Goal: Task Accomplishment & Management: Manage account settings

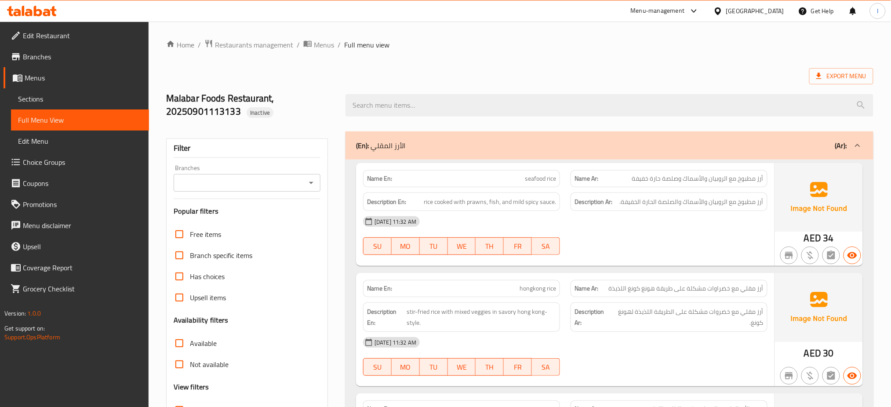
click at [725, 8] on div at bounding box center [719, 11] width 13 height 10
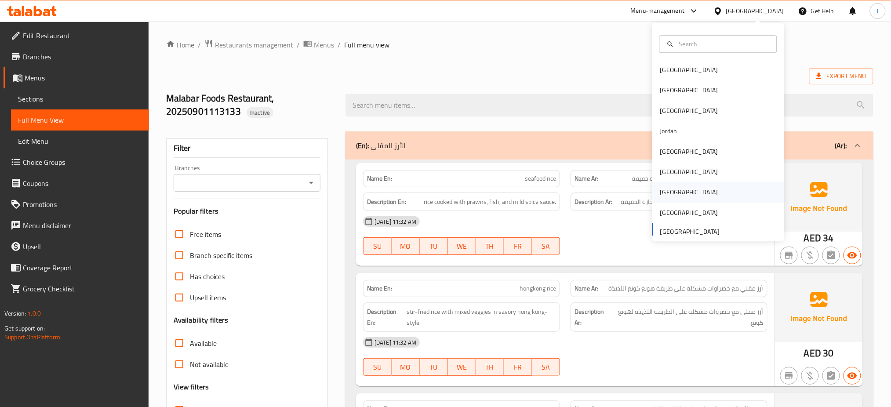
click at [666, 192] on div "[GEOGRAPHIC_DATA]" at bounding box center [689, 192] width 72 height 20
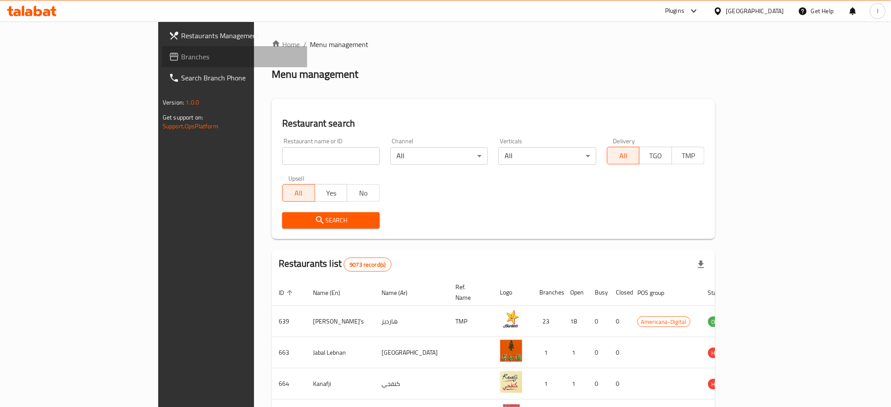
click at [181, 54] on span "Branches" at bounding box center [240, 56] width 119 height 11
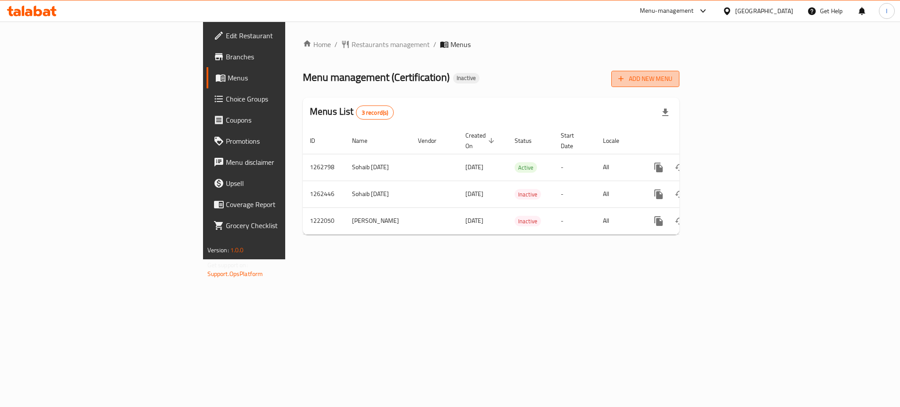
click at [672, 77] on span "Add New Menu" at bounding box center [645, 78] width 54 height 11
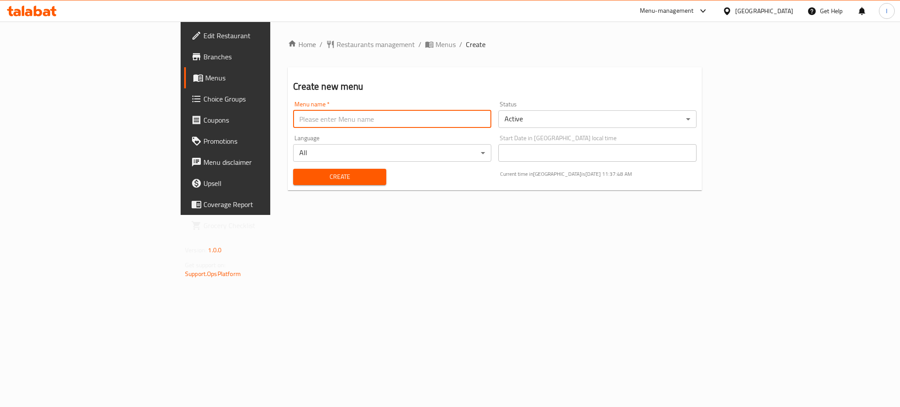
click at [293, 118] on input "text" at bounding box center [392, 119] width 198 height 18
type input "."
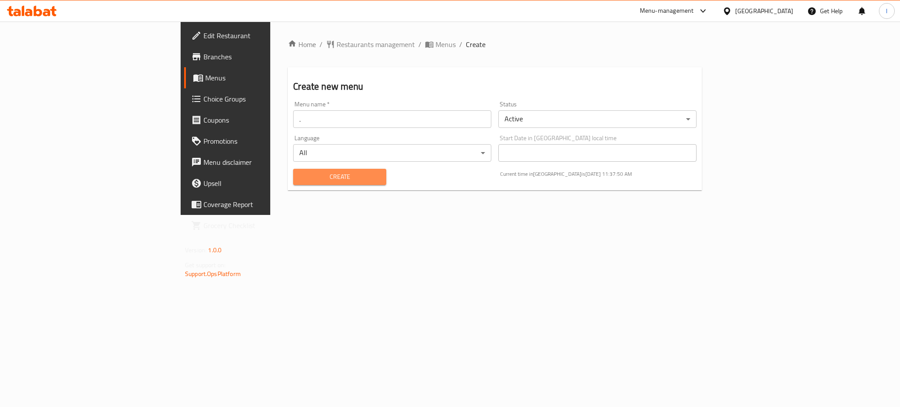
click at [300, 176] on span "Create" at bounding box center [339, 176] width 79 height 11
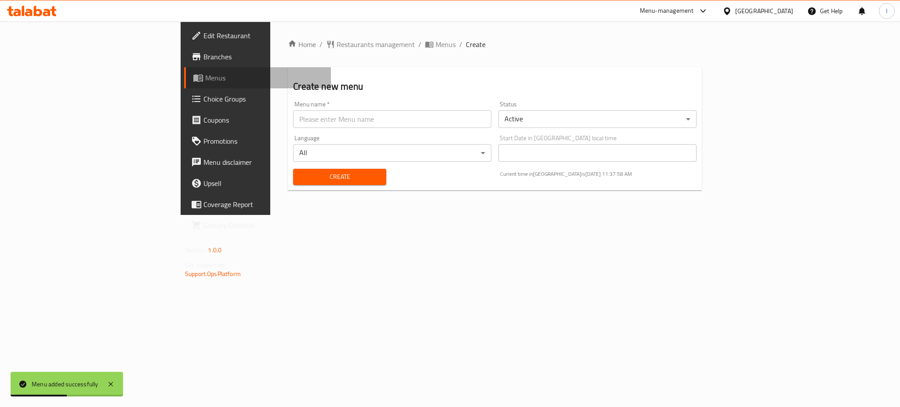
click at [205, 78] on span "Menus" at bounding box center [264, 78] width 119 height 11
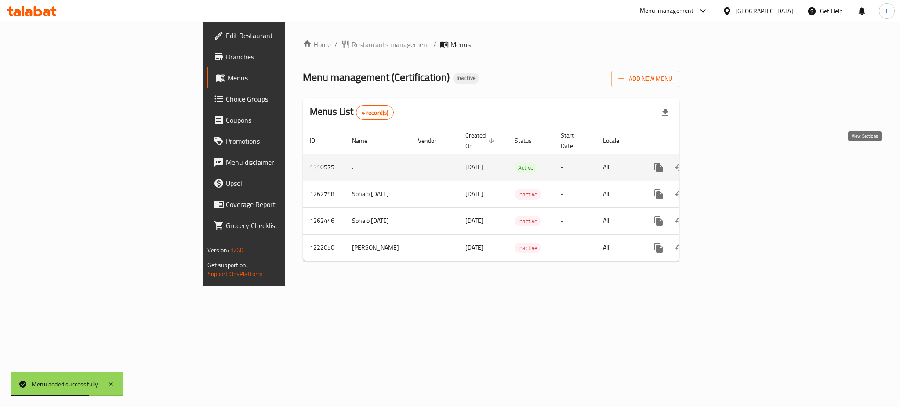
click at [726, 163] on icon "enhanced table" at bounding box center [722, 167] width 8 height 8
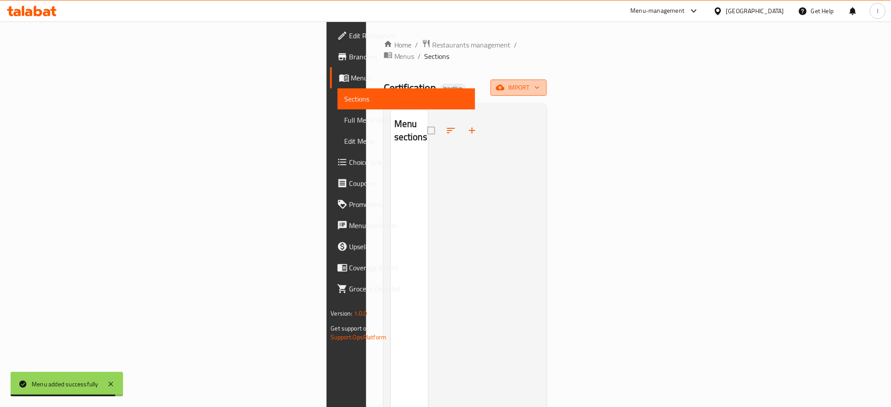
click at [547, 80] on button "import" at bounding box center [518, 88] width 56 height 16
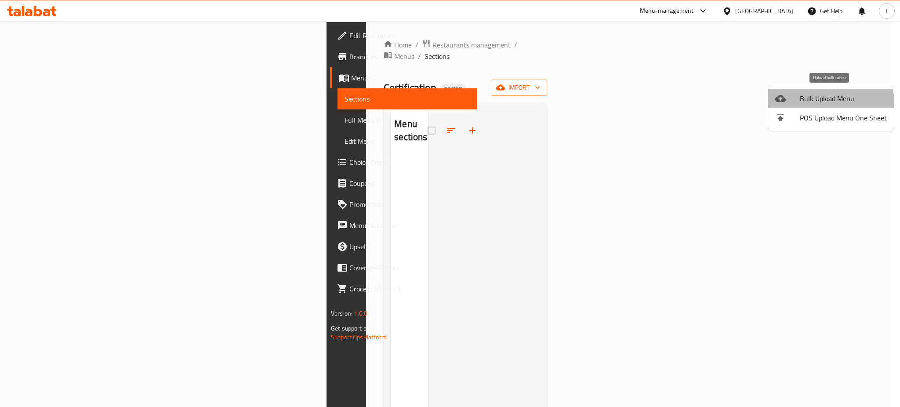
click at [801, 104] on span "Bulk Upload Menu" at bounding box center [843, 98] width 87 height 11
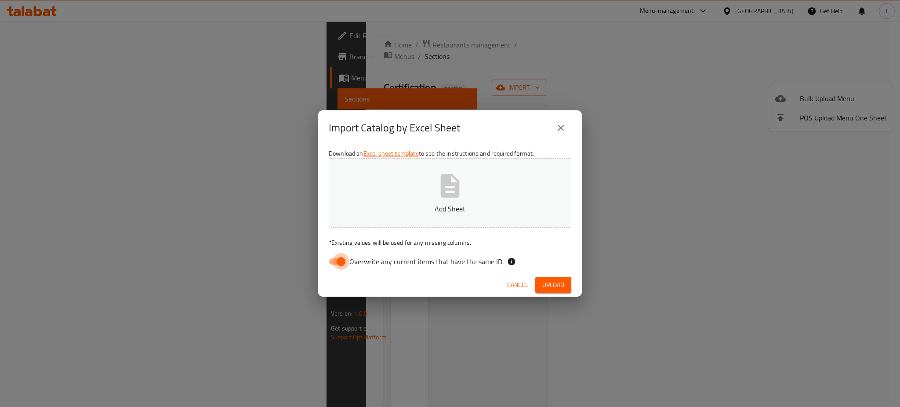
click at [333, 259] on input "Overwrite any current items that have the same ID." at bounding box center [341, 261] width 50 height 17
checkbox input "false"
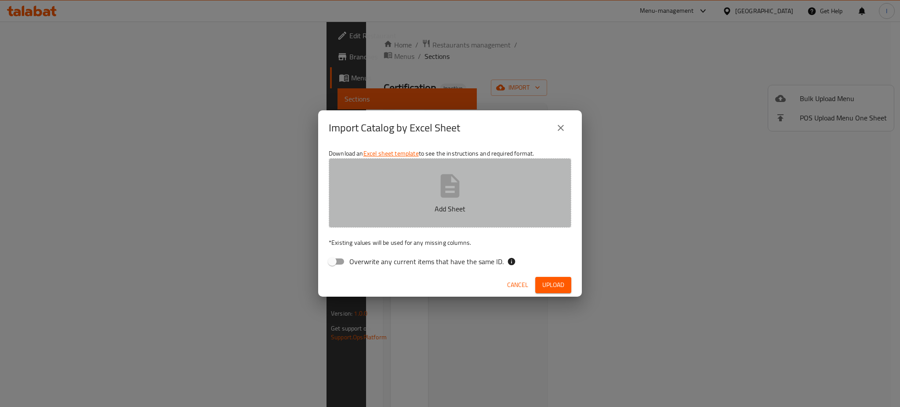
click at [413, 218] on button "Add Sheet" at bounding box center [450, 192] width 243 height 69
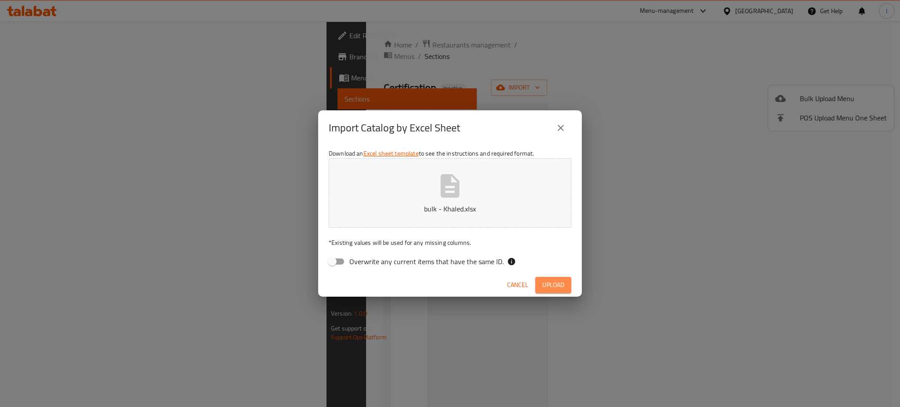
click at [563, 286] on span "Upload" at bounding box center [553, 284] width 22 height 11
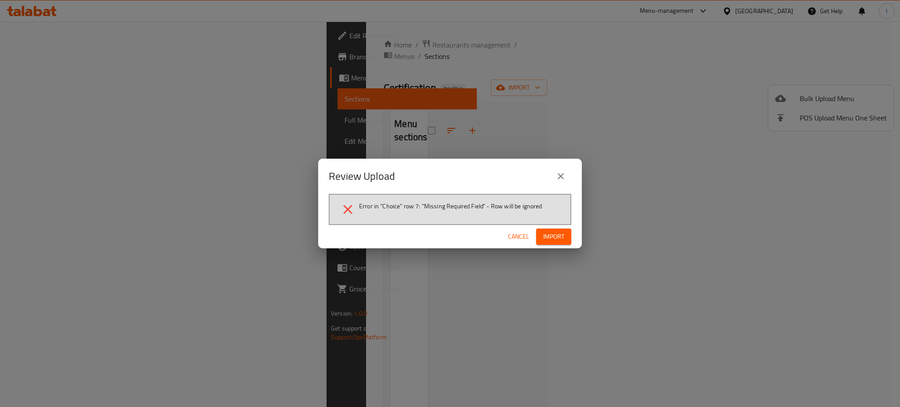
click at [420, 172] on div "Review Upload" at bounding box center [450, 176] width 243 height 21
click at [545, 232] on span "Import" at bounding box center [553, 236] width 21 height 11
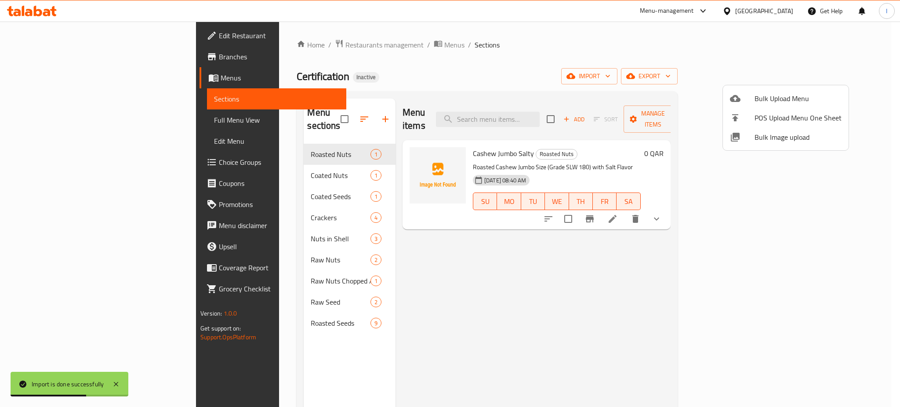
click at [55, 118] on div at bounding box center [450, 203] width 900 height 407
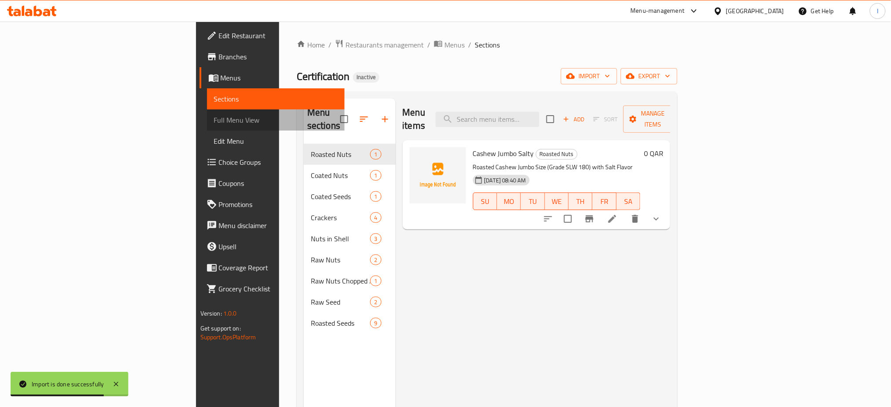
click at [214, 118] on span "Full Menu View" at bounding box center [276, 120] width 124 height 11
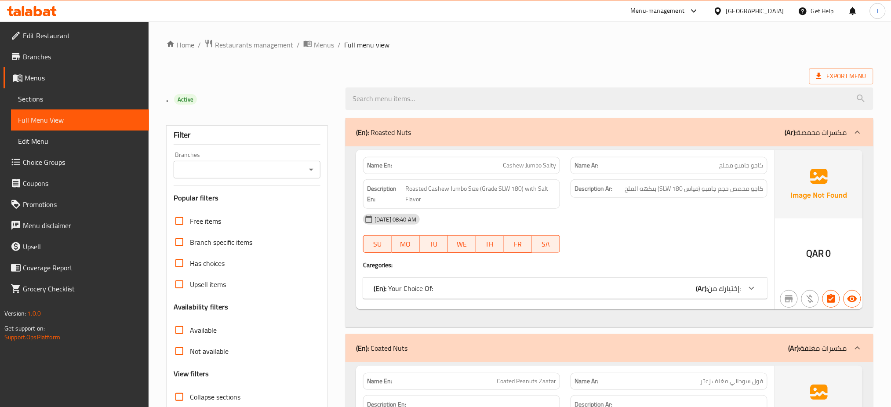
scroll to position [107, 0]
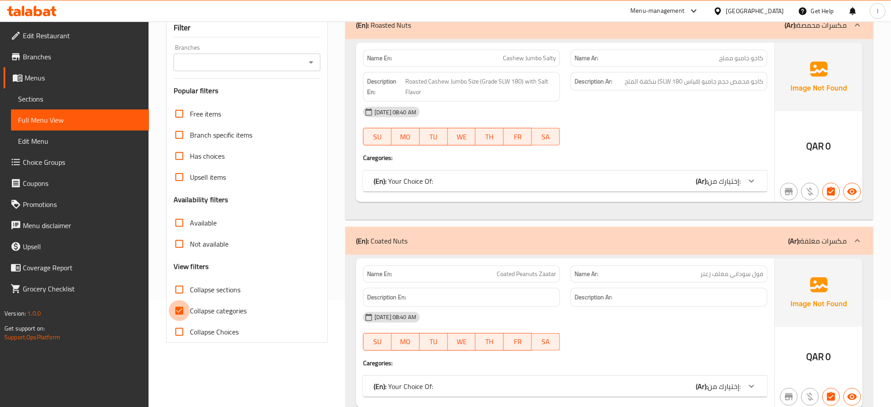
click at [186, 308] on input "Collapse categories" at bounding box center [179, 310] width 21 height 21
checkbox input "false"
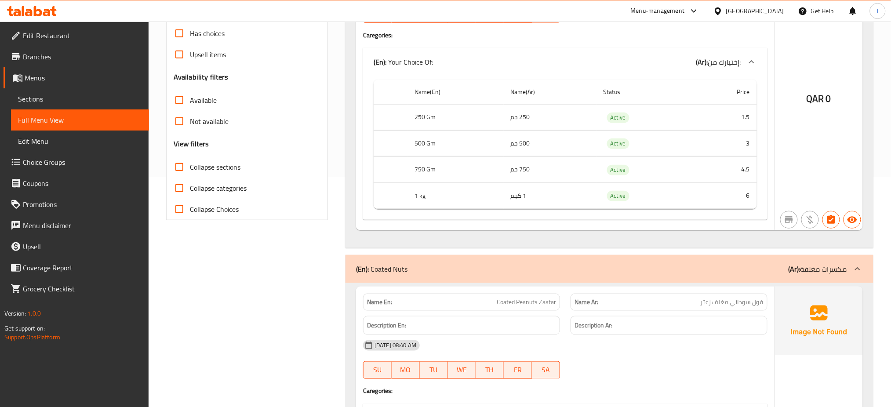
scroll to position [195, 0]
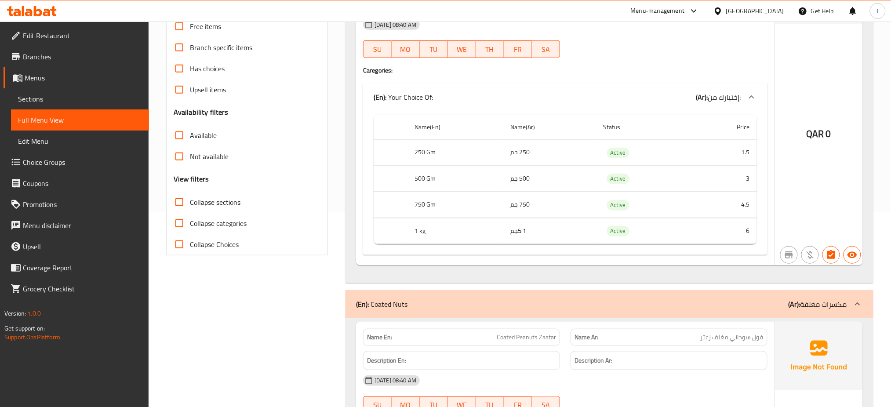
click at [408, 214] on th "750 Gm" at bounding box center [455, 205] width 96 height 26
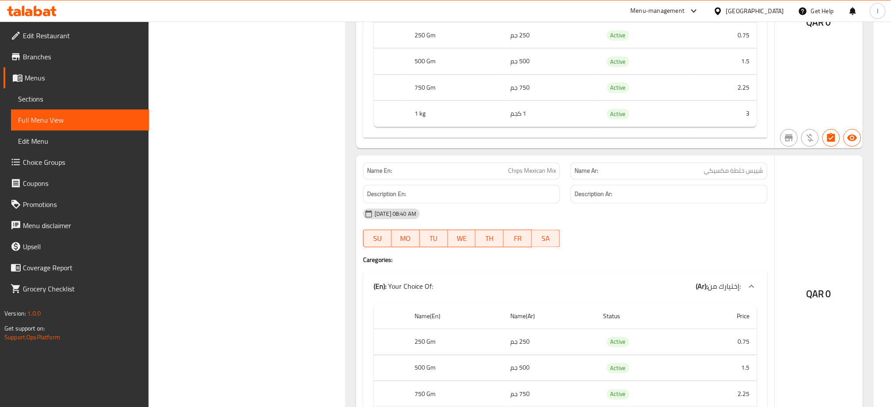
scroll to position [1659, 0]
click at [507, 166] on div "Name En: Chips Mexican Mix" at bounding box center [461, 171] width 197 height 17
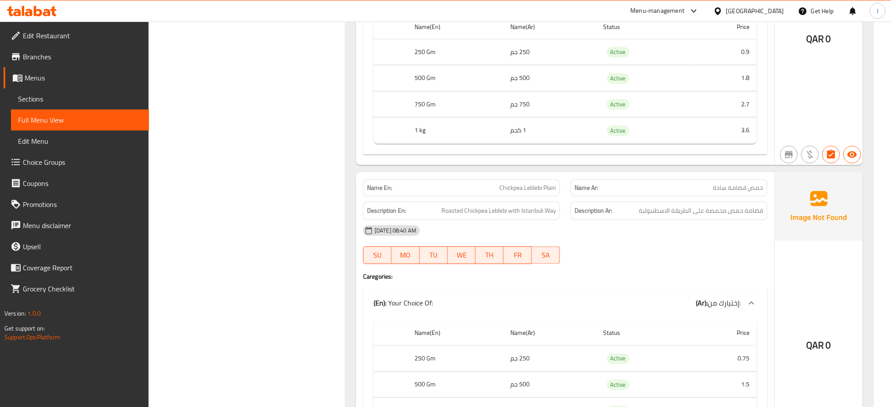
scroll to position [5263, 0]
click at [540, 191] on span "Chickpea Leblebi Plain" at bounding box center [527, 186] width 57 height 9
copy span "Leblebi"
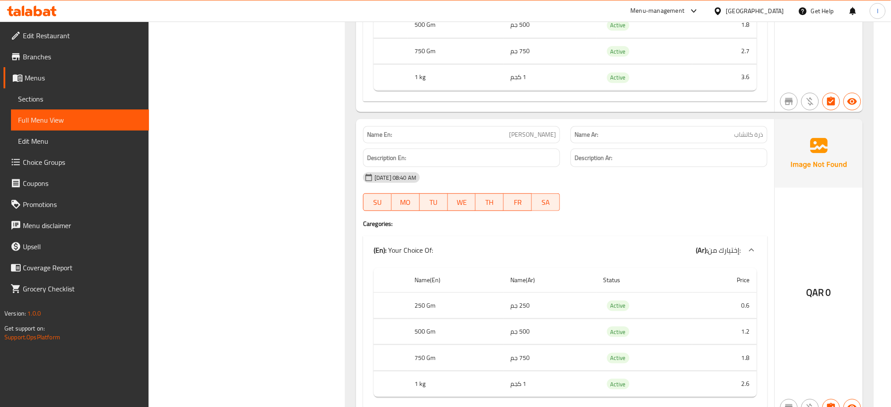
scroll to position [7519, 0]
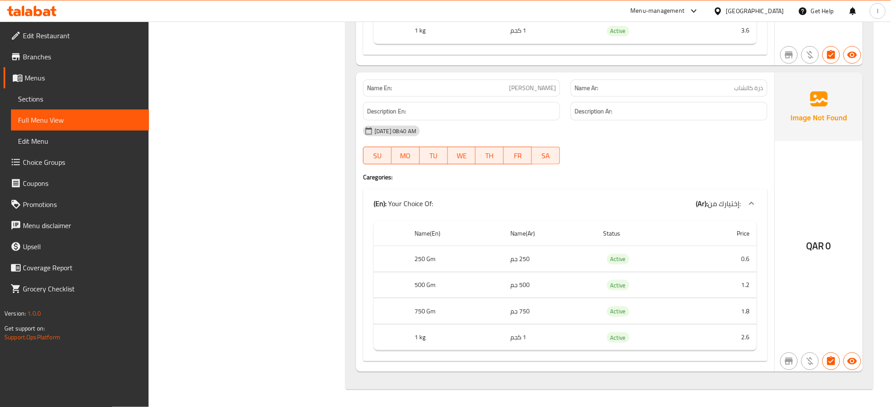
click at [537, 184] on div "Name En: Corn Ketchup Name Ar: ذرة كاتشاب Description En: Description Ar: 09-09…" at bounding box center [565, 223] width 418 height 300
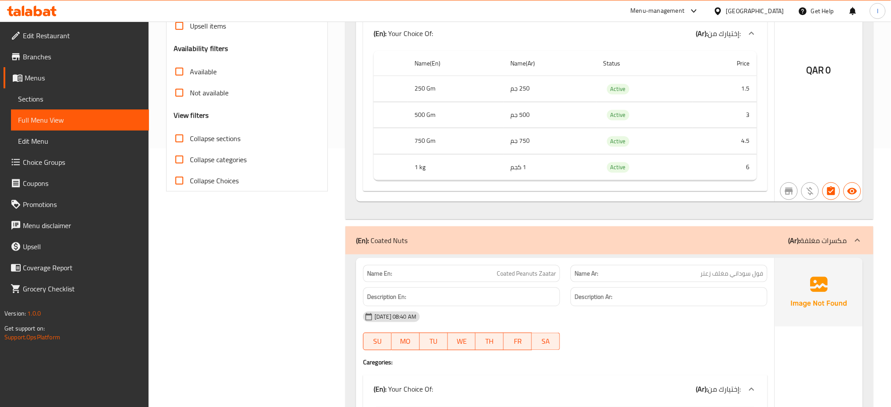
scroll to position [0, 0]
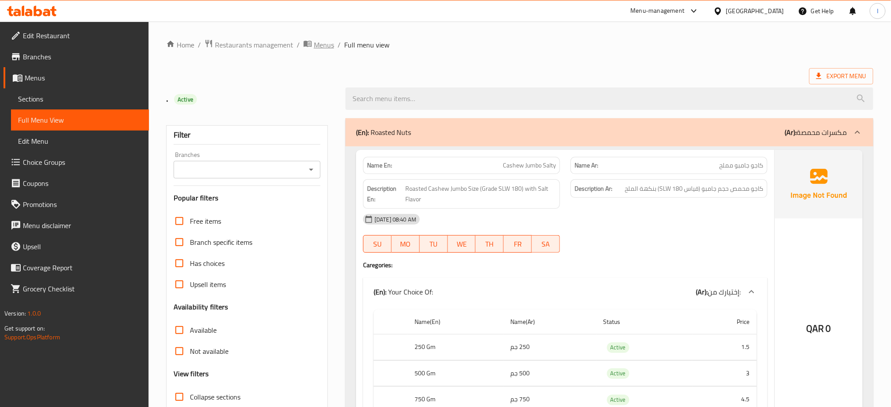
click at [324, 40] on span "Menus" at bounding box center [324, 45] width 20 height 11
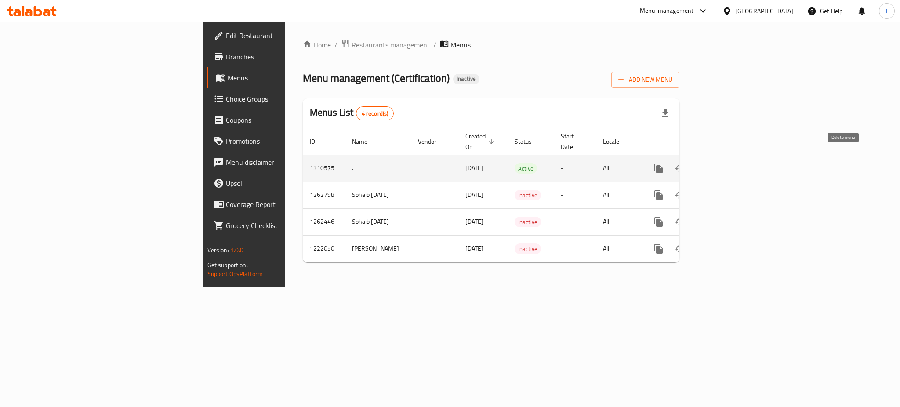
click at [704, 164] on icon "enhanced table" at bounding box center [701, 168] width 6 height 8
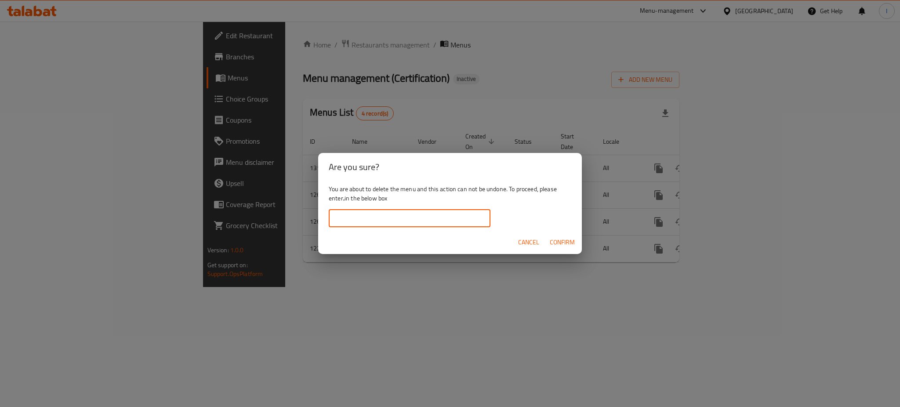
click at [454, 222] on input "text" at bounding box center [410, 219] width 162 height 18
type input "."
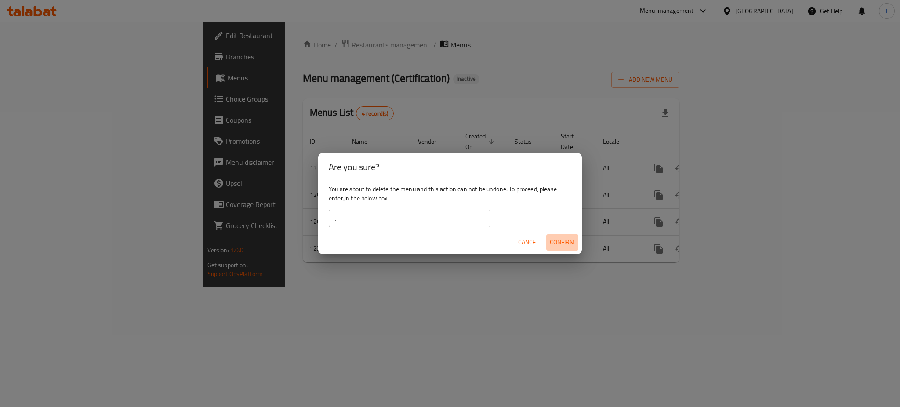
click at [555, 237] on span "Confirm" at bounding box center [562, 242] width 25 height 11
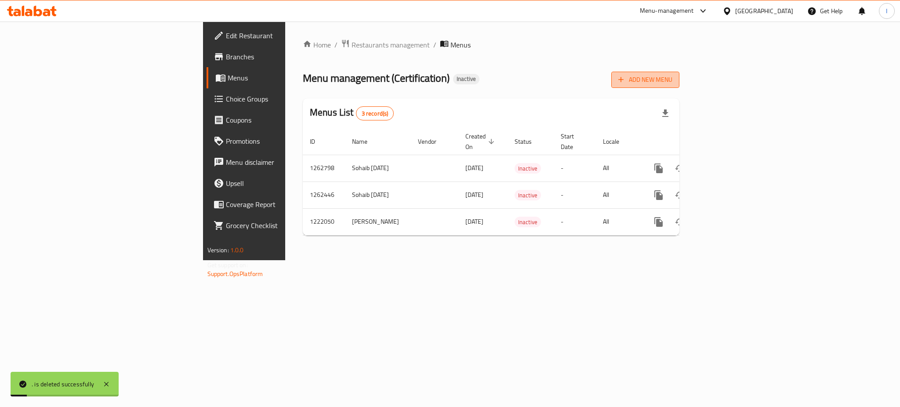
click at [672, 83] on span "Add New Menu" at bounding box center [645, 79] width 54 height 11
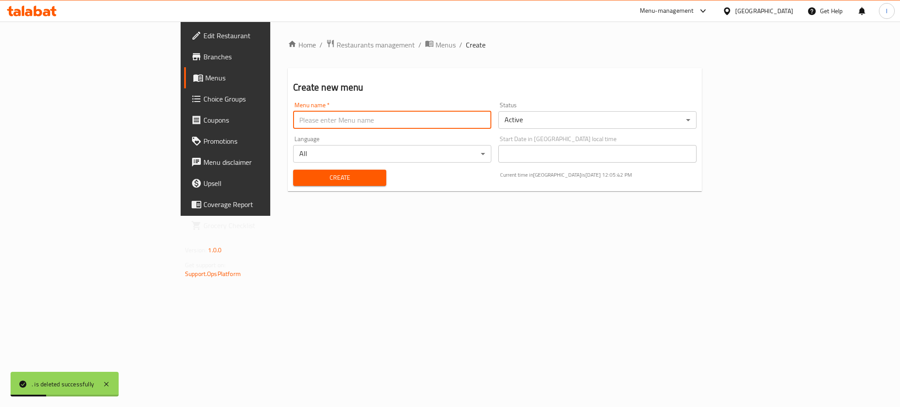
click at [435, 125] on input "text" at bounding box center [392, 120] width 198 height 18
type input "."
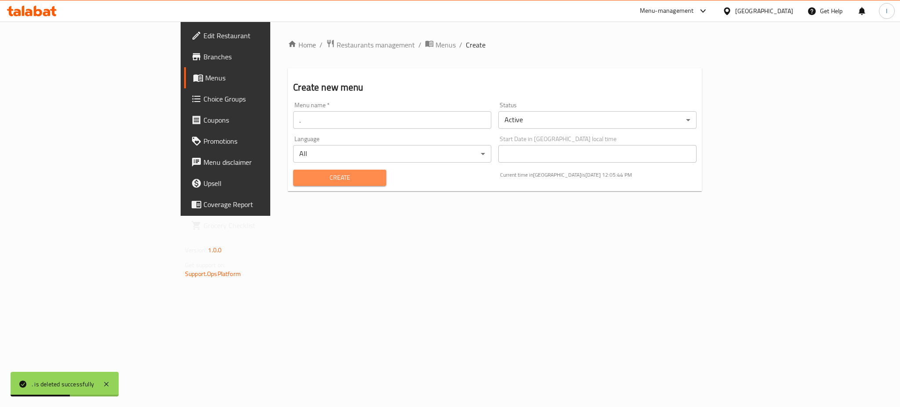
click at [300, 174] on span "Create" at bounding box center [339, 177] width 79 height 11
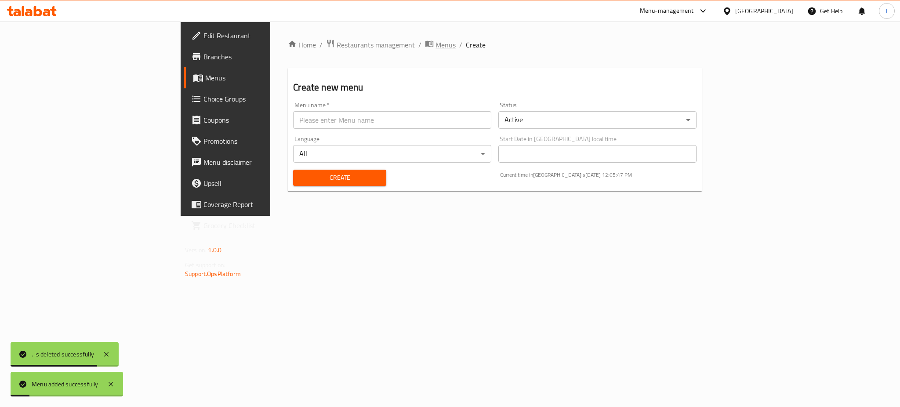
click at [435, 45] on span "Menus" at bounding box center [445, 45] width 20 height 11
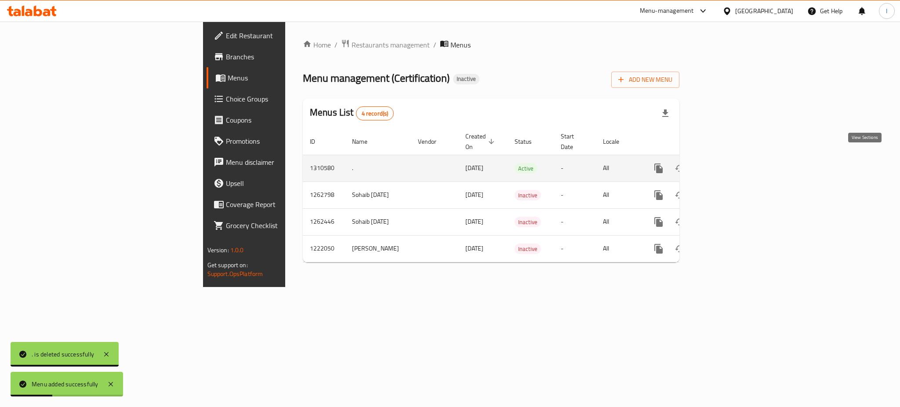
click at [726, 164] on icon "enhanced table" at bounding box center [722, 168] width 8 height 8
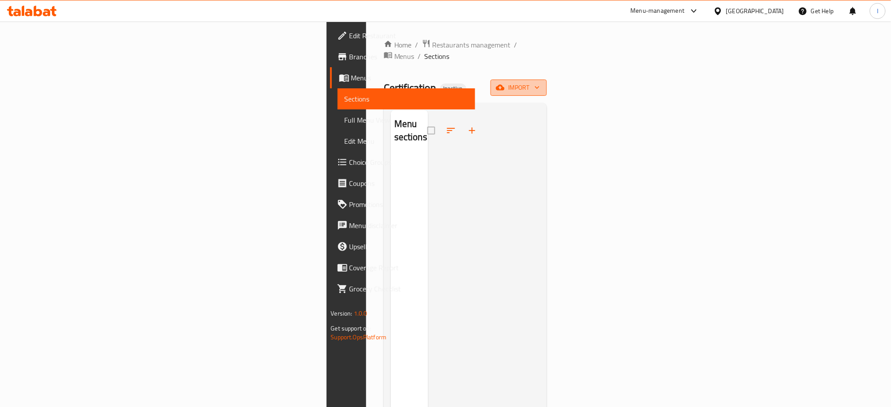
click at [540, 82] on span "import" at bounding box center [518, 87] width 42 height 11
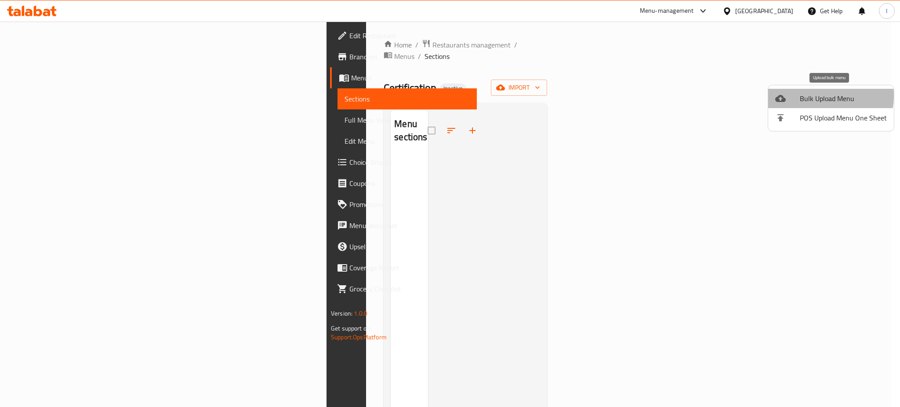
click at [819, 96] on span "Bulk Upload Menu" at bounding box center [843, 98] width 87 height 11
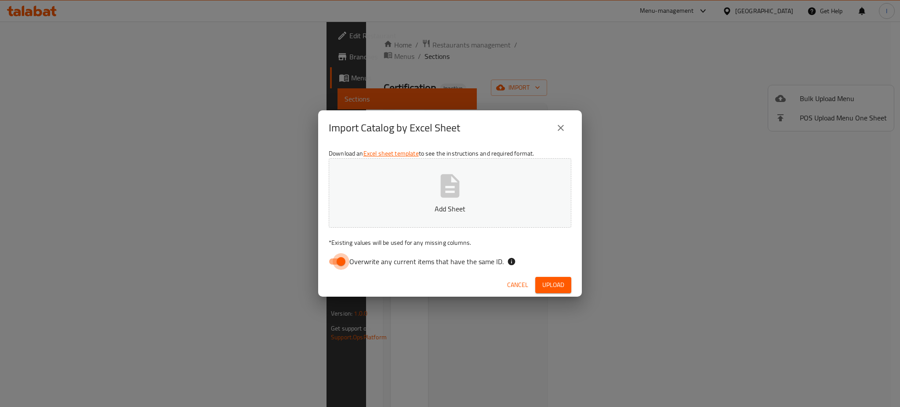
click at [347, 258] on input "Overwrite any current items that have the same ID." at bounding box center [341, 261] width 50 height 17
checkbox input "false"
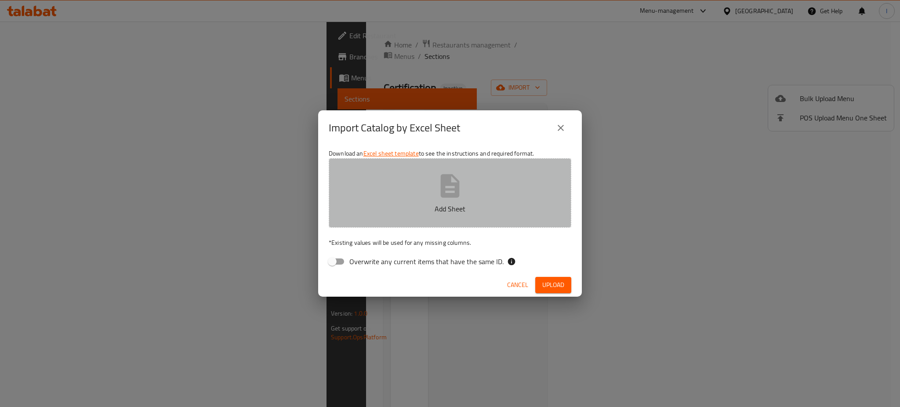
click at [431, 187] on button "Add Sheet" at bounding box center [450, 192] width 243 height 69
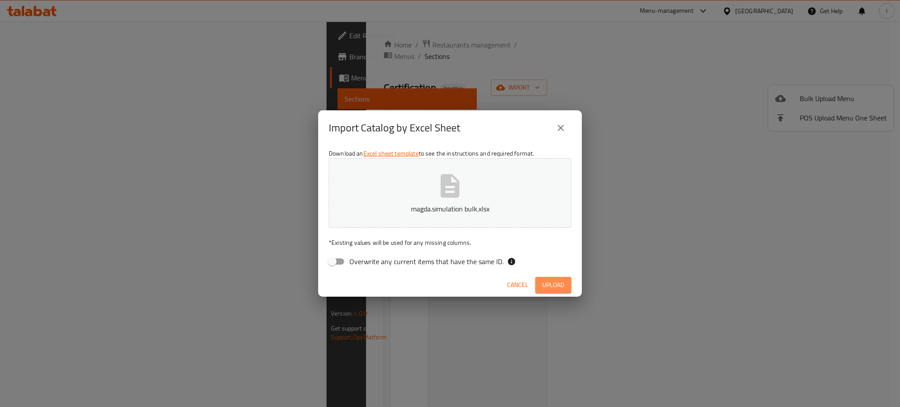
click at [558, 285] on span "Upload" at bounding box center [553, 284] width 22 height 11
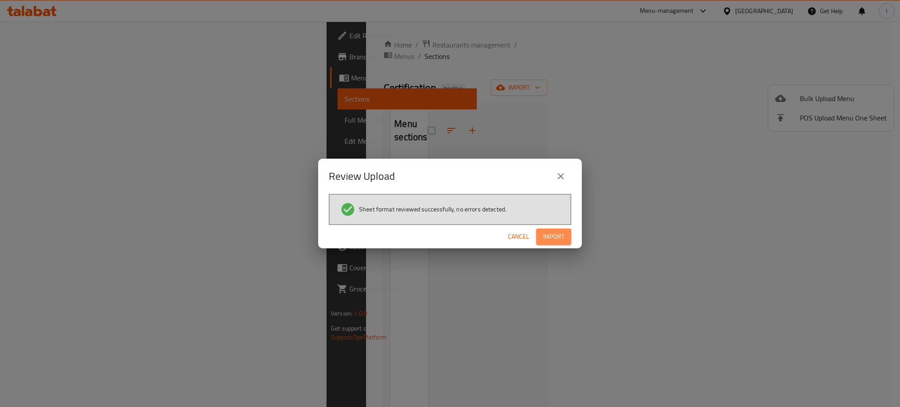
click at [552, 241] on span "Import" at bounding box center [553, 236] width 21 height 11
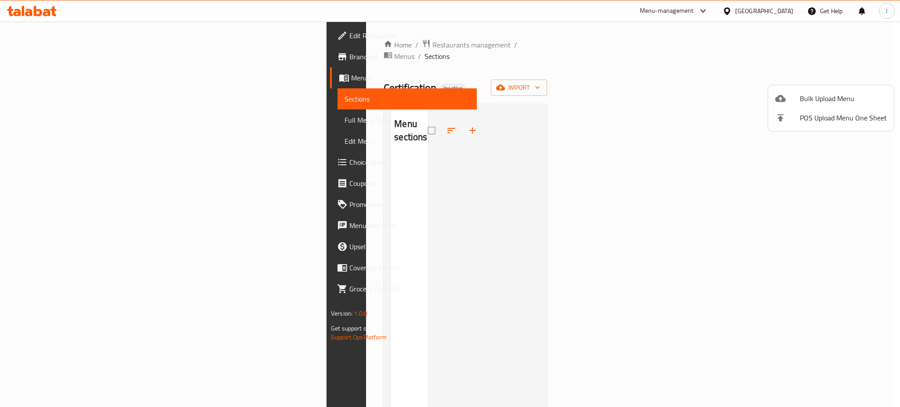
click at [552, 241] on div at bounding box center [450, 203] width 900 height 407
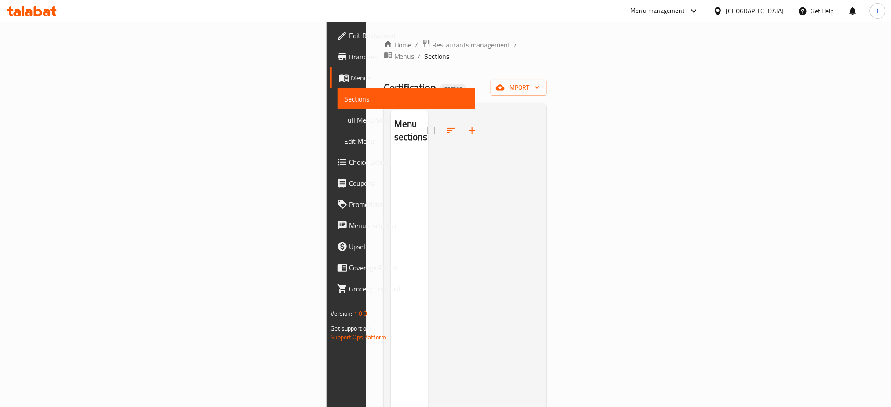
click at [351, 73] on span "Menus" at bounding box center [409, 78] width 117 height 11
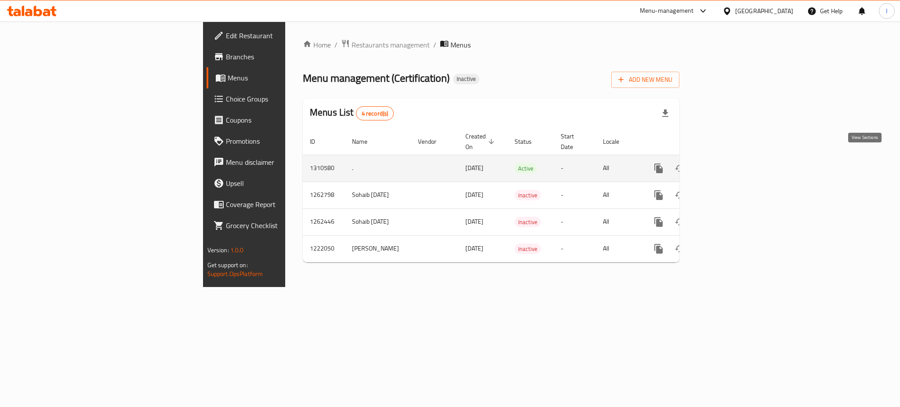
click at [727, 163] on icon "enhanced table" at bounding box center [722, 168] width 11 height 11
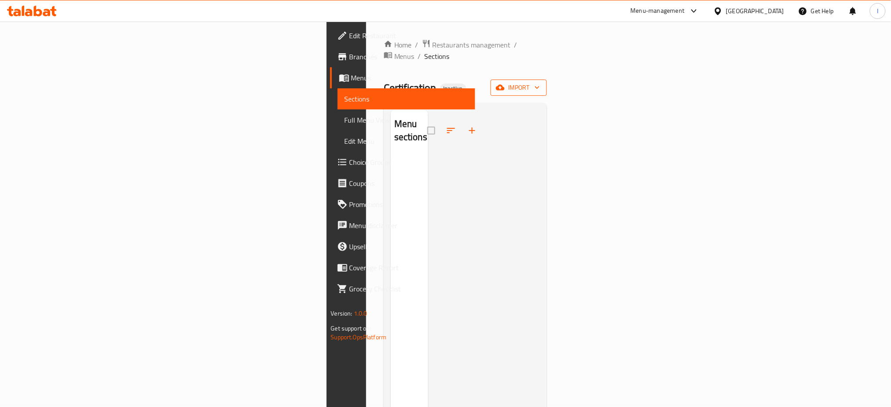
click at [540, 82] on span "import" at bounding box center [518, 87] width 42 height 11
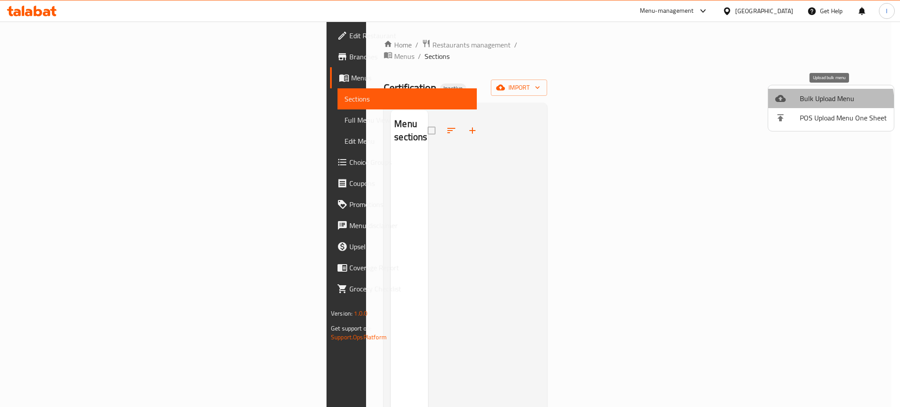
click at [816, 103] on span "Bulk Upload Menu" at bounding box center [843, 98] width 87 height 11
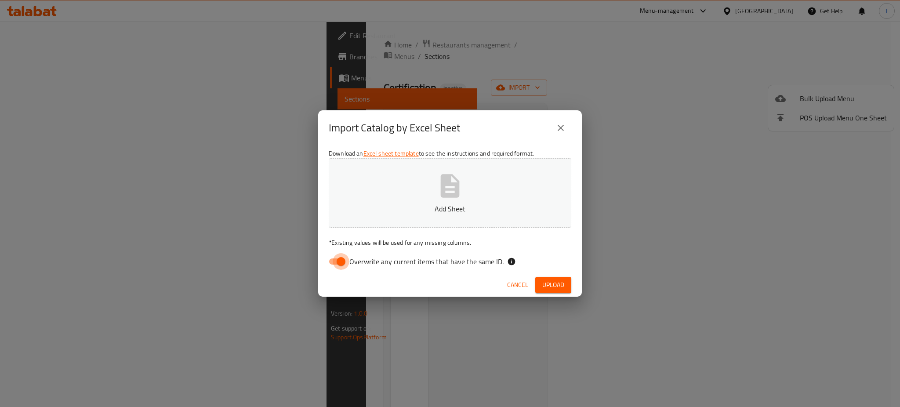
click at [339, 259] on input "Overwrite any current items that have the same ID." at bounding box center [341, 261] width 50 height 17
checkbox input "false"
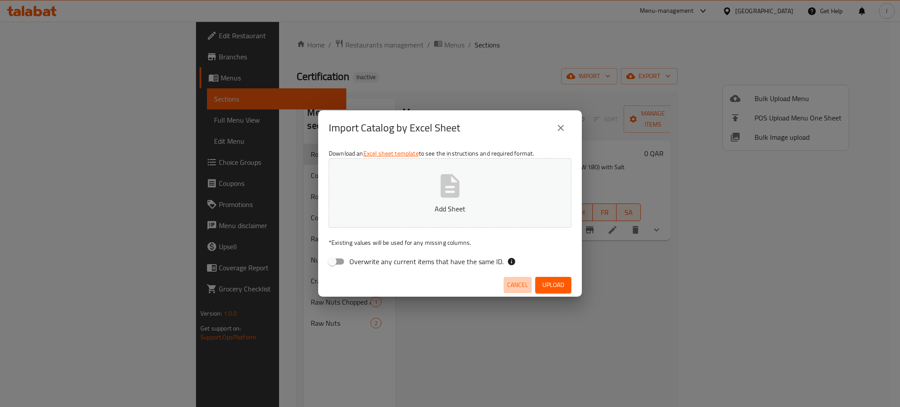
click at [510, 285] on span "Cancel" at bounding box center [517, 284] width 21 height 11
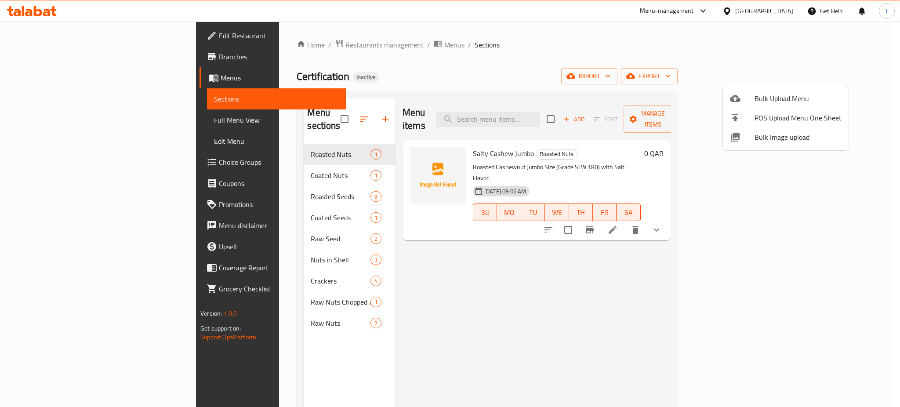
click at [34, 124] on div at bounding box center [450, 203] width 900 height 407
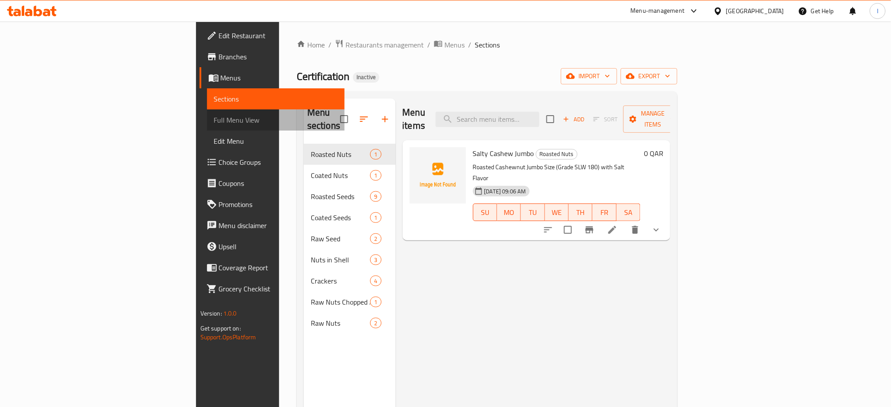
click at [214, 124] on span "Full Menu View" at bounding box center [276, 120] width 124 height 11
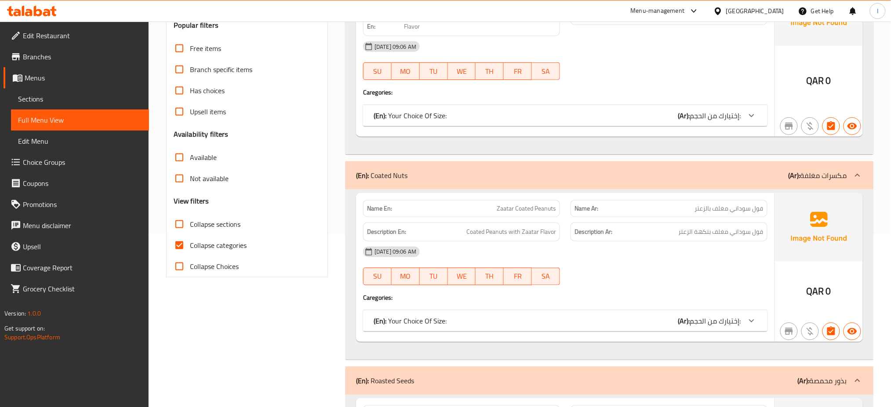
scroll to position [173, 0]
click at [181, 245] on input "Collapse categories" at bounding box center [179, 244] width 21 height 21
checkbox input "false"
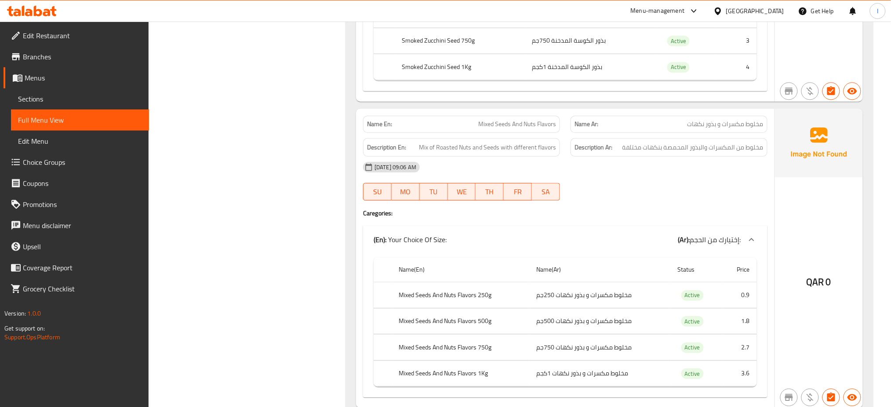
scroll to position [1992, 0]
click at [426, 148] on span "Mix of Roasted Nuts and Seeds with different flavors" at bounding box center [487, 145] width 137 height 11
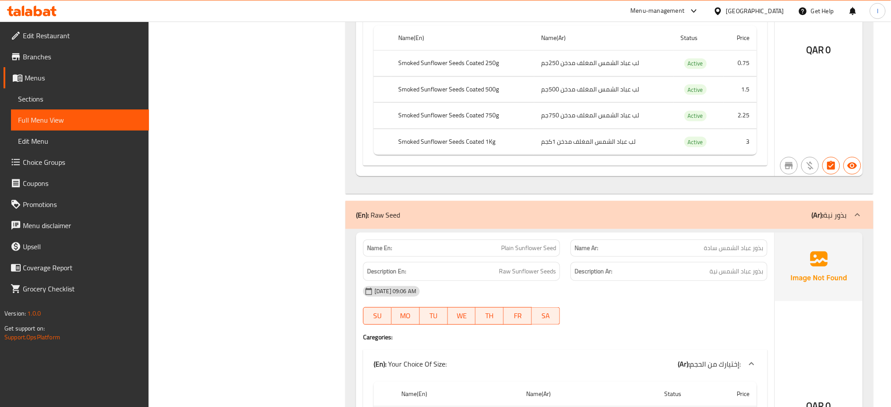
scroll to position [3805, 0]
click at [439, 83] on th "Smoked Sunflower Seeds Coated 500g" at bounding box center [462, 89] width 143 height 26
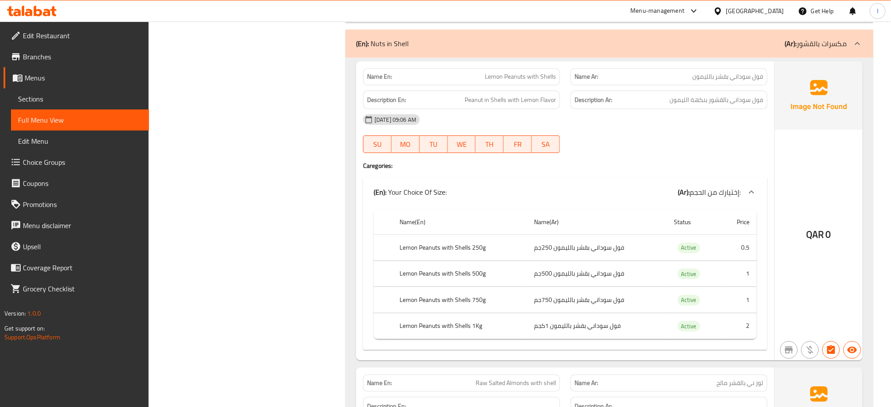
scroll to position [4637, 0]
click at [482, 17] on div "Menu-management Qatar Get Help I" at bounding box center [445, 10] width 891 height 21
click at [696, 170] on h4 "Caregories:" at bounding box center [565, 166] width 404 height 9
click at [635, 232] on th "Name(Ar)" at bounding box center [597, 222] width 140 height 25
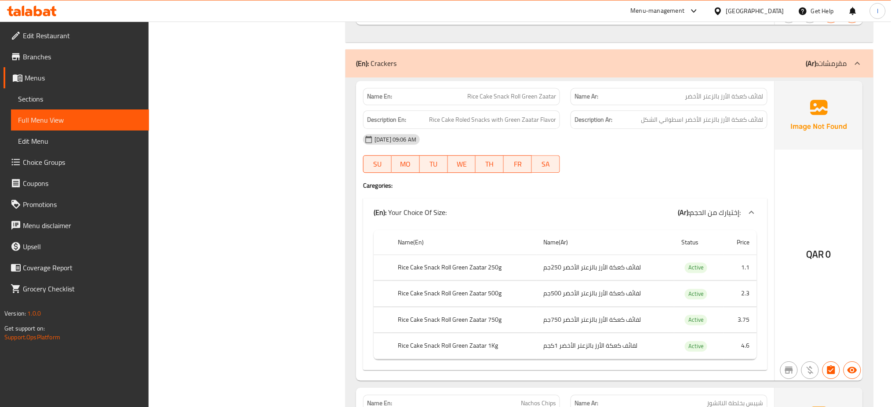
scroll to position [5588, 0]
click at [712, 171] on div "09-09-2025 09:06 AM SU MO TU WE TH FR SA" at bounding box center [565, 152] width 415 height 49
click at [709, 149] on div "09-09-2025 09:06 AM" at bounding box center [565, 138] width 415 height 21
click at [500, 241] on th "Name(En)" at bounding box center [463, 241] width 145 height 25
click at [676, 293] on td "Active" at bounding box center [698, 293] width 49 height 26
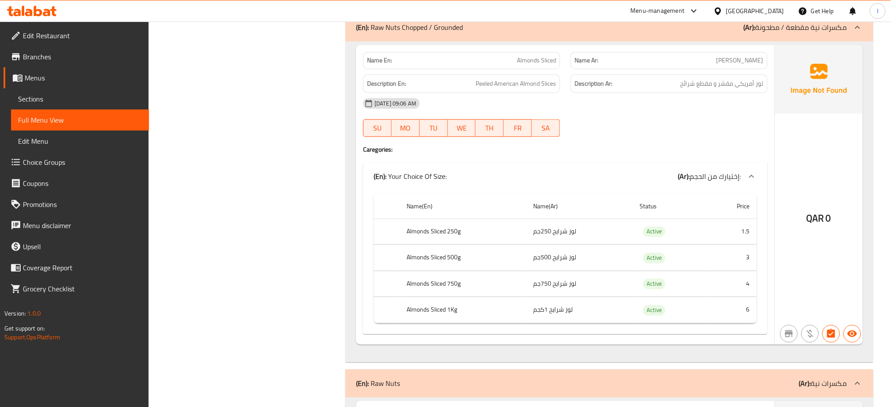
scroll to position [6904, 0]
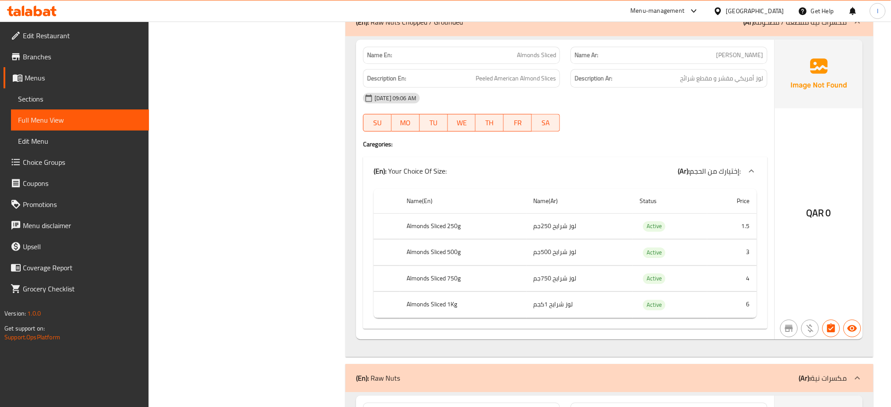
click at [472, 265] on th "Almonds Sliced 500g" at bounding box center [463, 252] width 127 height 26
click at [429, 239] on th "Almonds Sliced 250g" at bounding box center [463, 226] width 127 height 26
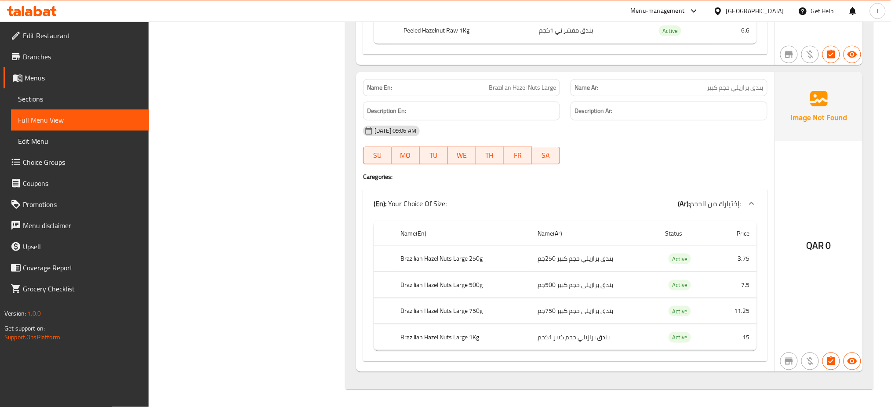
scroll to position [7545, 0]
click at [560, 203] on div "(En): Your Choice Of Size: (Ar): إختيارك من الحجم:" at bounding box center [556, 203] width 367 height 11
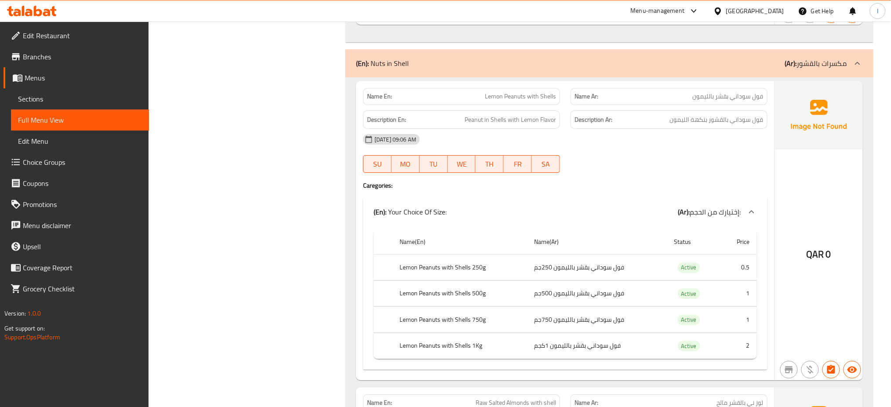
scroll to position [4642, 0]
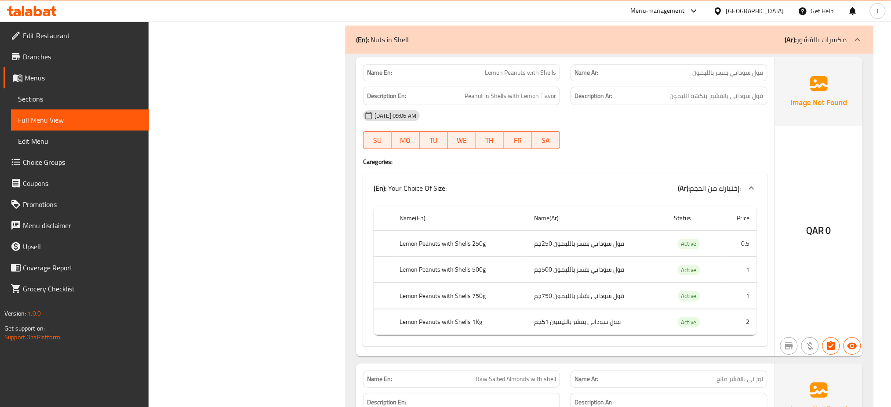
click at [531, 202] on div "(En): Your Choice Of Size: (Ar): إختيارك من الحجم:" at bounding box center [565, 188] width 404 height 28
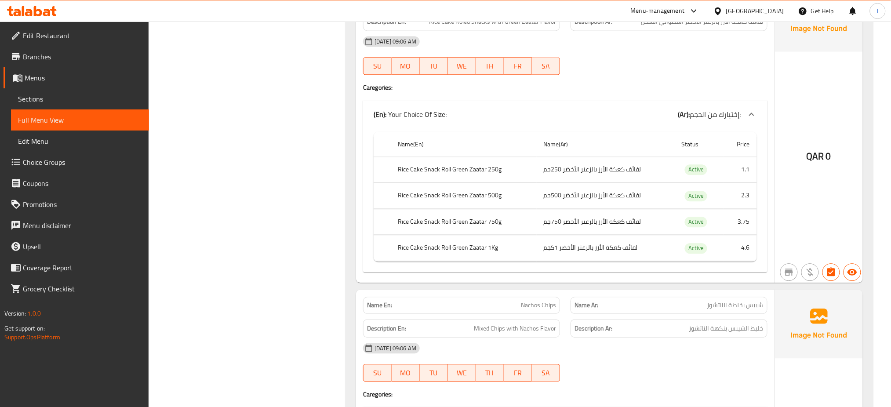
scroll to position [5536, 0]
click at [711, 271] on div "Name(En) Name(Ar) Status Price Rice Cake Snack Roll Green Zaatar 250g لفائف كعك…" at bounding box center [565, 199] width 404 height 144
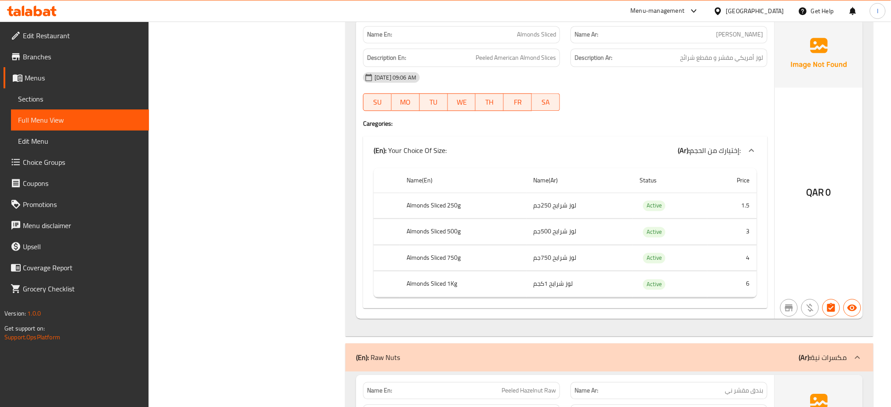
scroll to position [6775, 0]
click at [750, 266] on td "4" at bounding box center [732, 257] width 50 height 26
click at [736, 270] on td "4" at bounding box center [732, 257] width 50 height 26
click at [449, 138] on div "Name En: Almonds Sliced Name Ar: لوز شرايح Description En: Peeled American Almo…" at bounding box center [565, 168] width 418 height 300
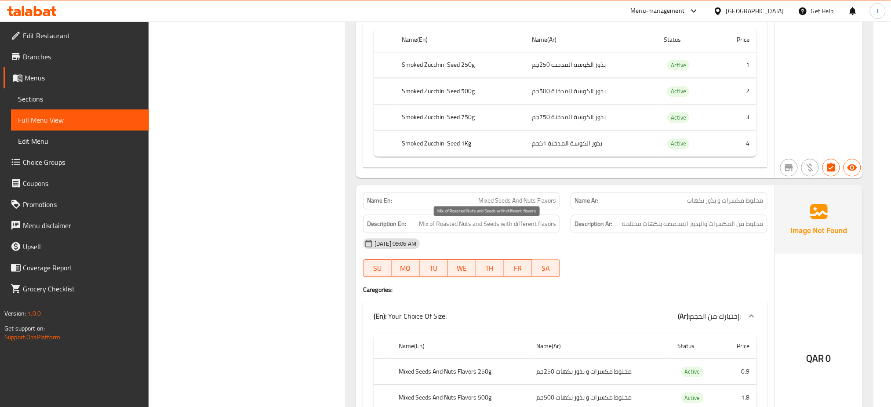
scroll to position [2000, 0]
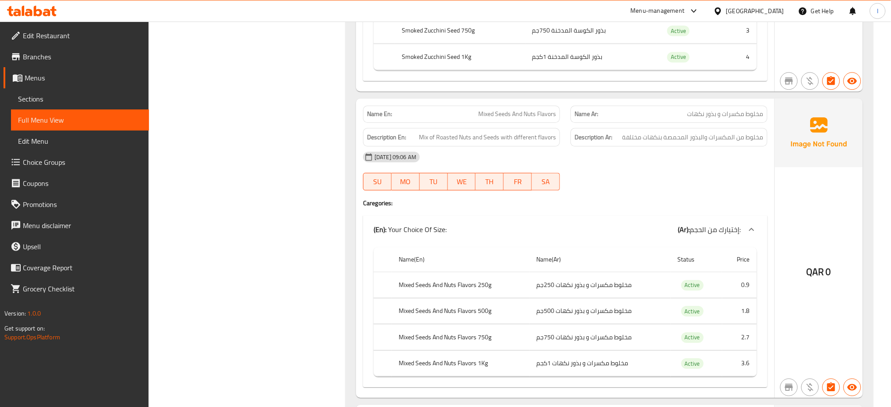
click at [700, 204] on h4 "Caregories:" at bounding box center [565, 203] width 404 height 9
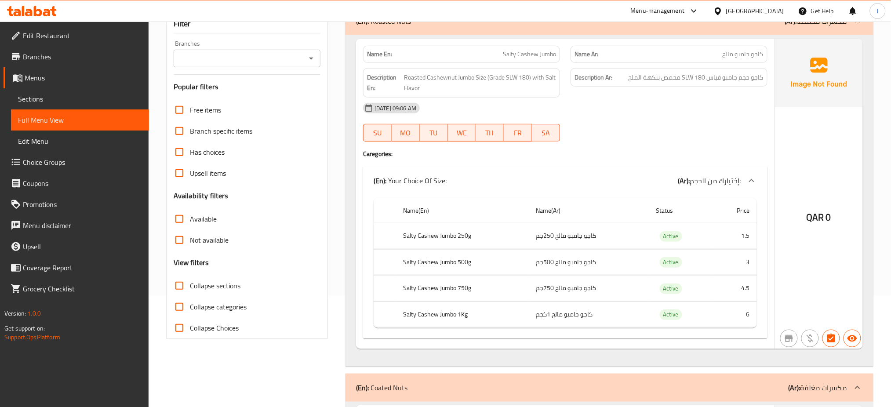
scroll to position [0, 0]
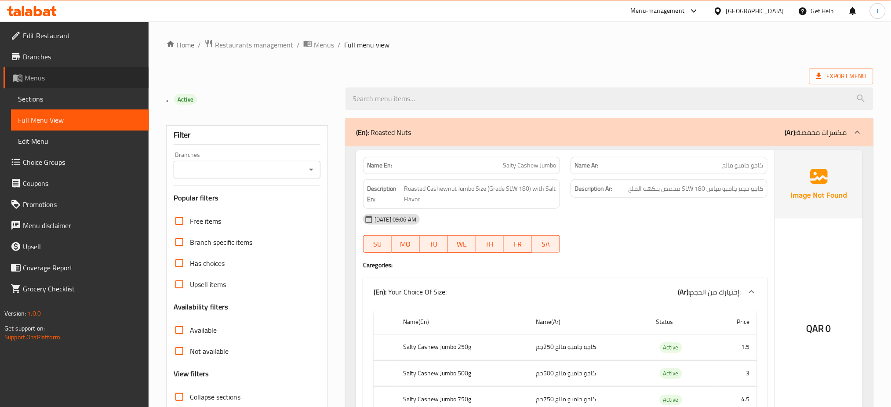
click at [32, 74] on span "Menus" at bounding box center [83, 78] width 117 height 11
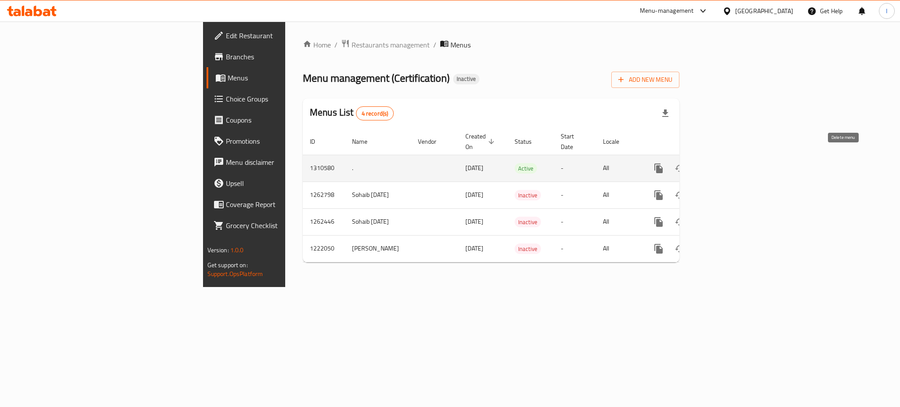
click at [706, 163] on icon "enhanced table" at bounding box center [701, 168] width 11 height 11
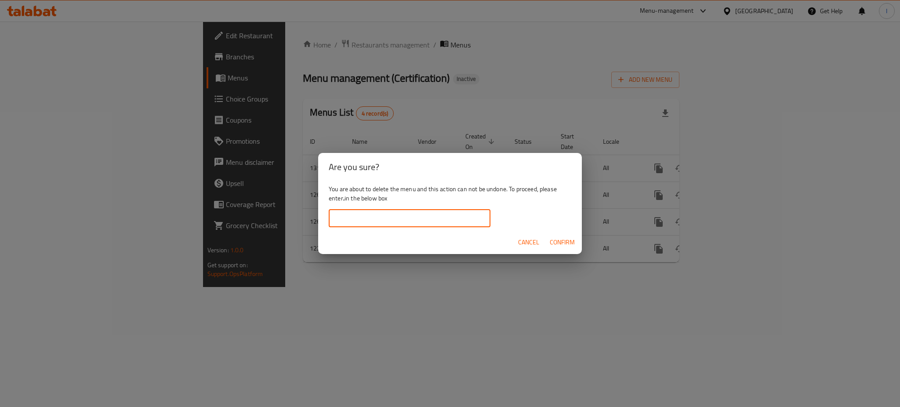
click at [462, 222] on input "text" at bounding box center [410, 219] width 162 height 18
type input "."
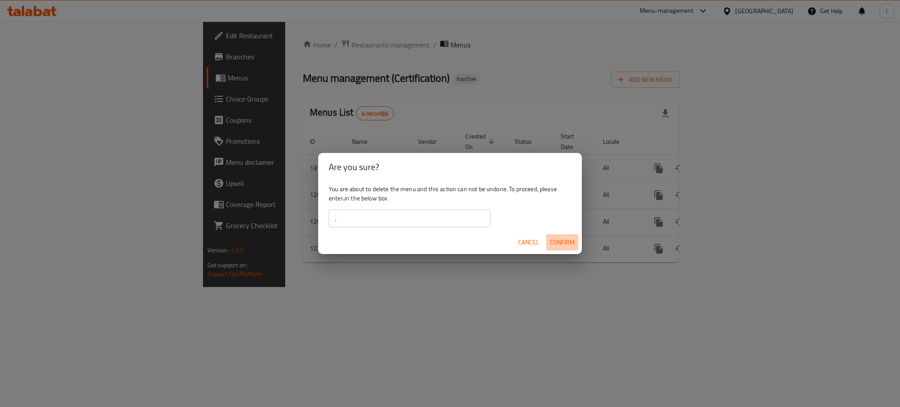
click at [559, 244] on span "Confirm" at bounding box center [562, 242] width 25 height 11
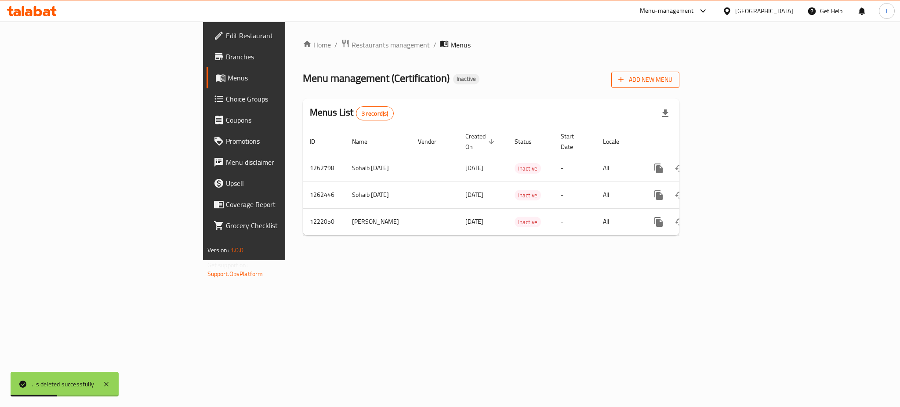
click at [625, 77] on icon "button" at bounding box center [620, 79] width 9 height 9
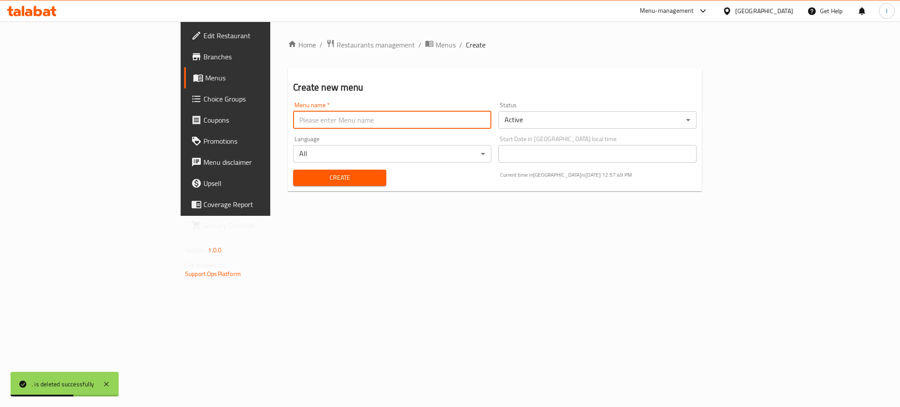
click at [467, 123] on input "text" at bounding box center [392, 120] width 198 height 18
type input "."
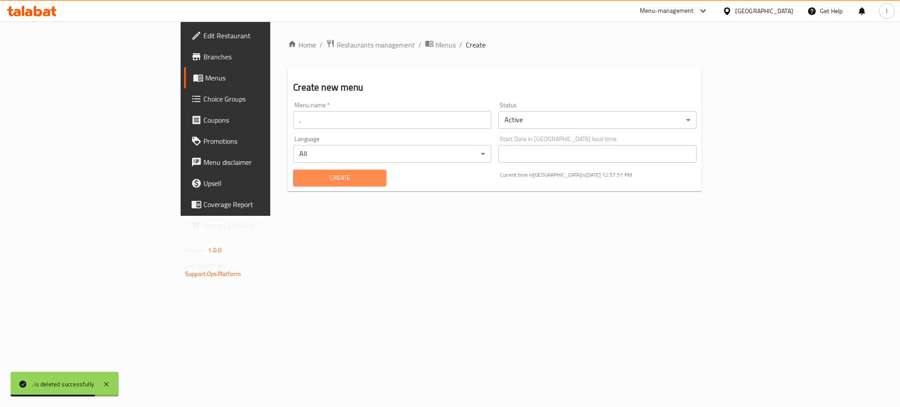
click at [305, 182] on span "Create" at bounding box center [339, 177] width 79 height 11
click at [435, 47] on span "Menus" at bounding box center [445, 45] width 20 height 11
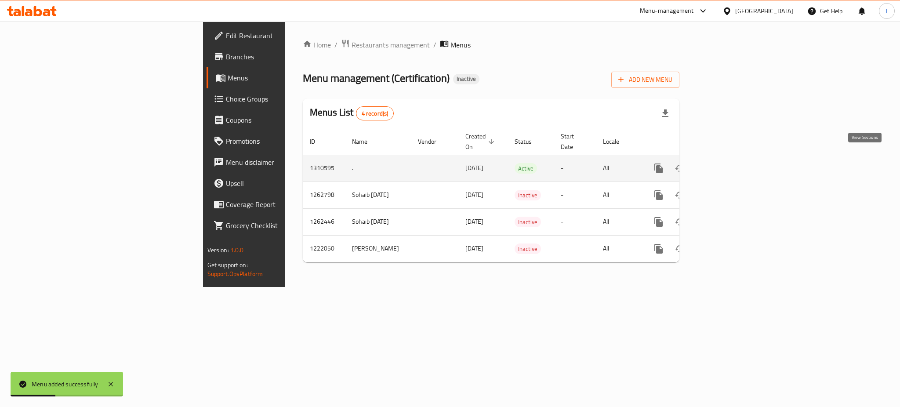
click at [727, 163] on icon "enhanced table" at bounding box center [722, 168] width 11 height 11
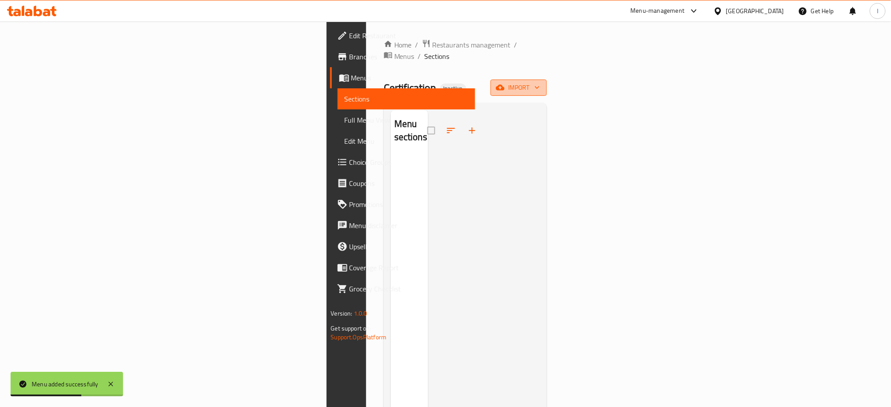
click at [540, 82] on span "import" at bounding box center [518, 87] width 42 height 11
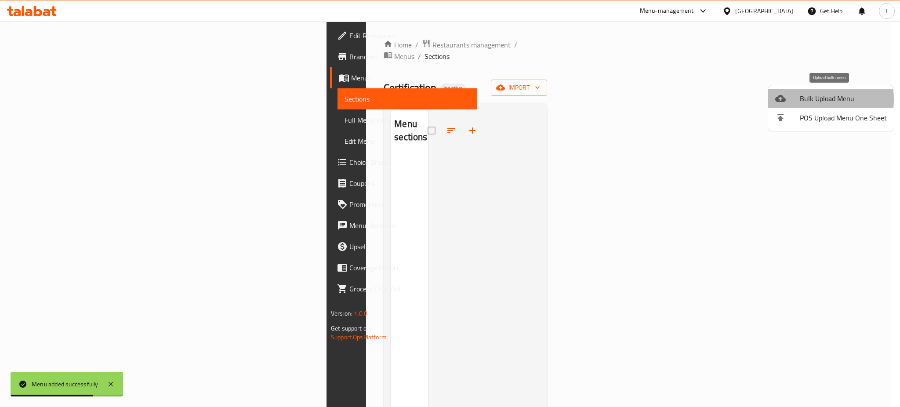
click at [807, 99] on span "Bulk Upload Menu" at bounding box center [843, 98] width 87 height 11
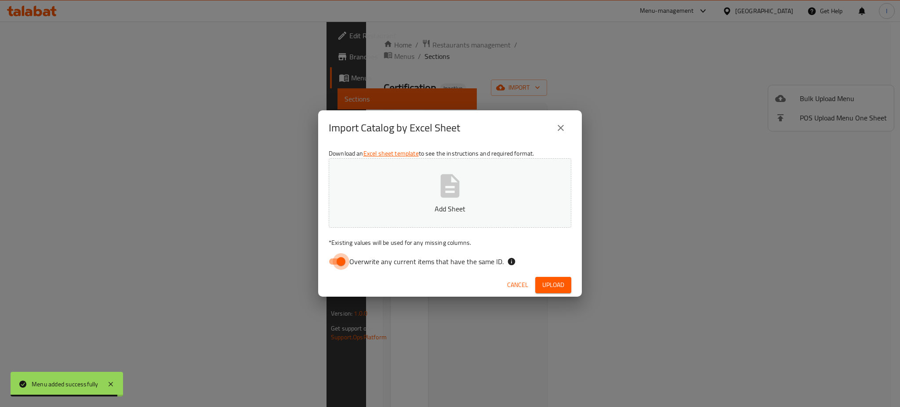
click at [338, 262] on input "Overwrite any current items that have the same ID." at bounding box center [341, 261] width 50 height 17
checkbox input "false"
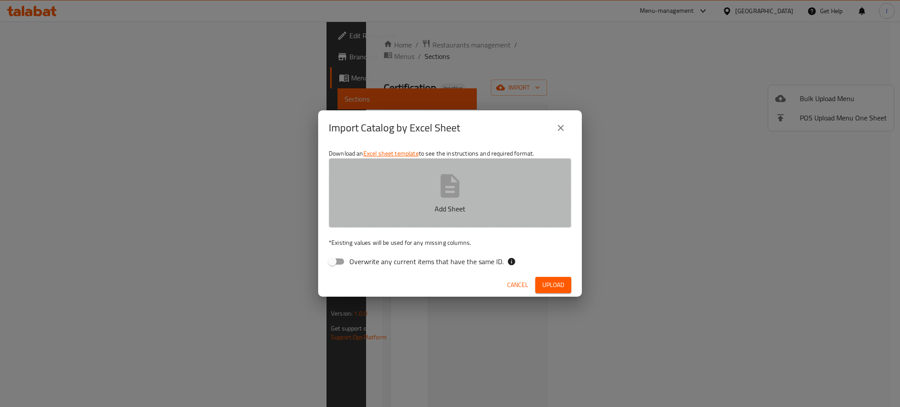
click at [459, 189] on icon "button" at bounding box center [450, 185] width 19 height 23
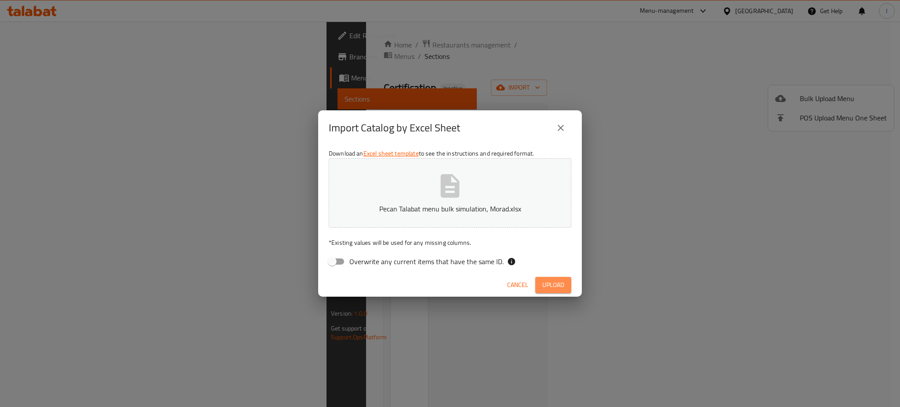
click at [551, 284] on span "Upload" at bounding box center [553, 284] width 22 height 11
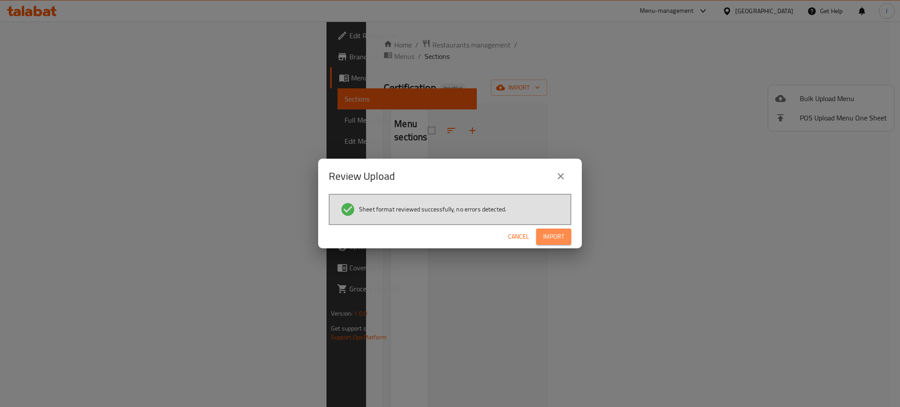
click at [559, 236] on span "Import" at bounding box center [553, 236] width 21 height 11
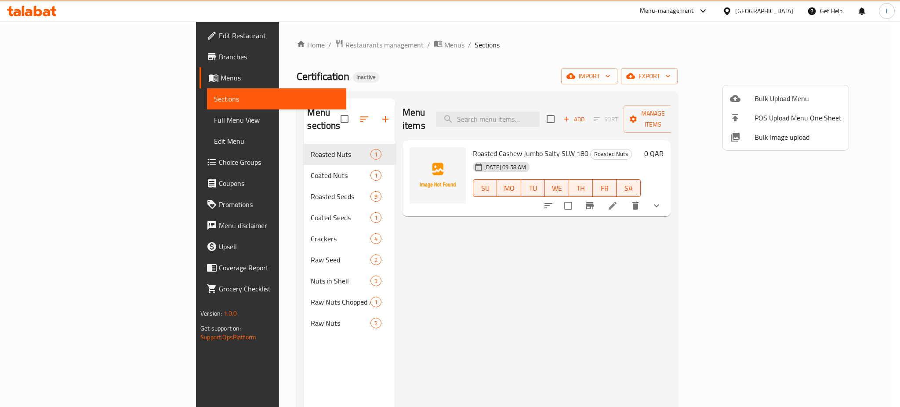
click at [54, 122] on div at bounding box center [450, 203] width 900 height 407
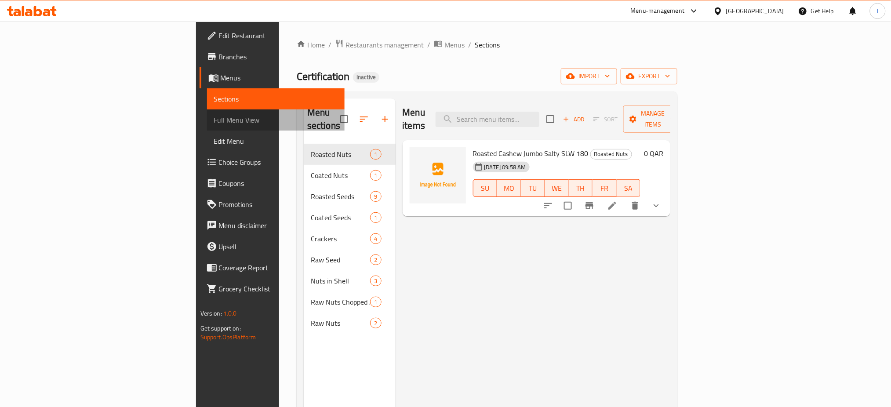
click at [214, 117] on span "Full Menu View" at bounding box center [276, 120] width 124 height 11
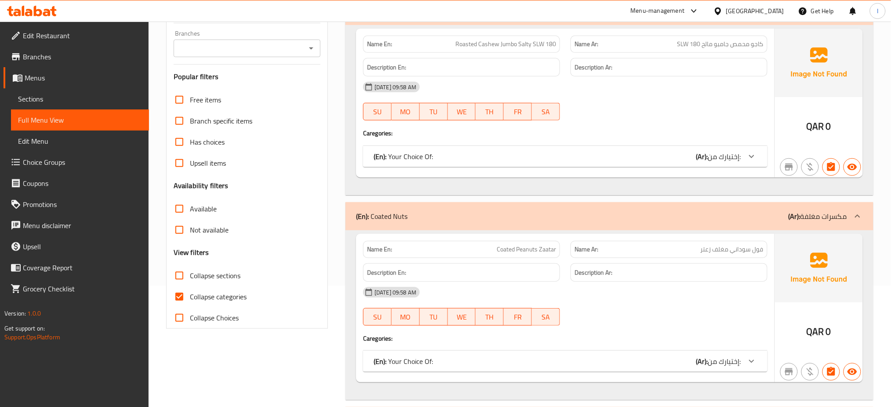
scroll to position [122, 0]
click at [181, 299] on input "Collapse categories" at bounding box center [179, 296] width 21 height 21
checkbox input "false"
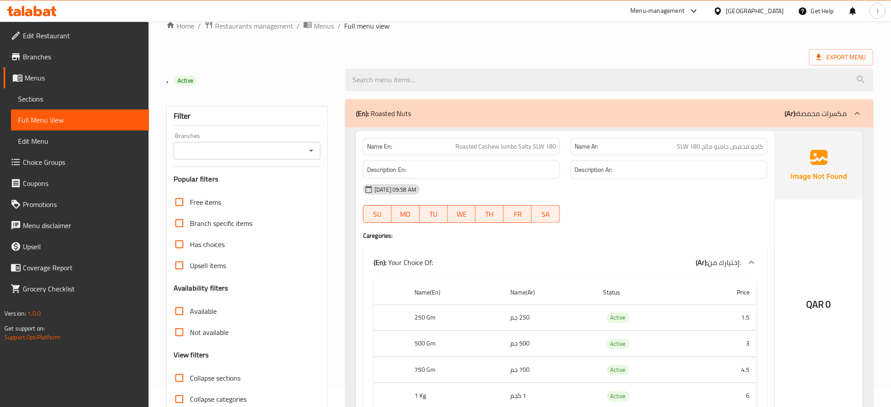
scroll to position [18, 0]
click at [484, 145] on span "Roasted Cashew Jumbo Salty SLW 180" at bounding box center [505, 146] width 101 height 9
copy span "Roasted Cashew Jumbo Salty SLW 180"
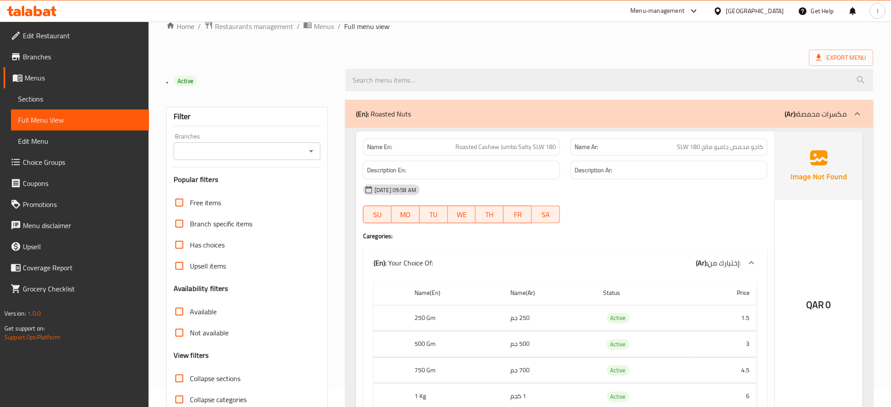
click at [538, 280] on th "Name(Ar)" at bounding box center [550, 292] width 93 height 25
click at [562, 249] on div "(En): Your Choice Of: (Ar): إختيارك من:" at bounding box center [565, 263] width 404 height 28
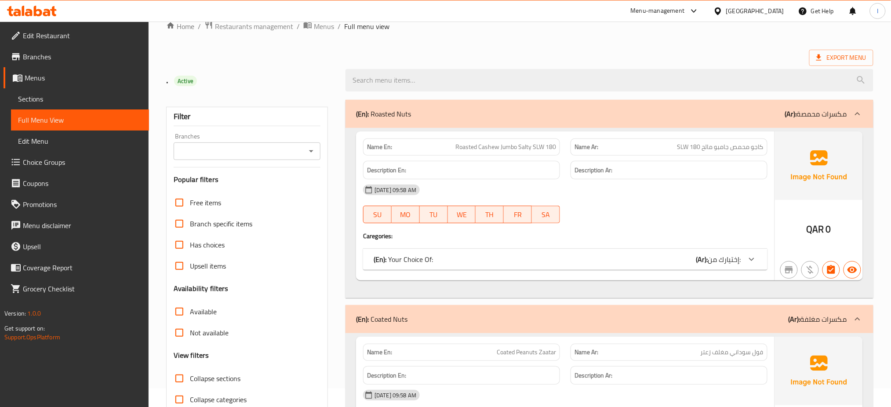
click at [511, 259] on div "(En): Your Choice Of: (Ar): إختيارك من:" at bounding box center [556, 259] width 367 height 11
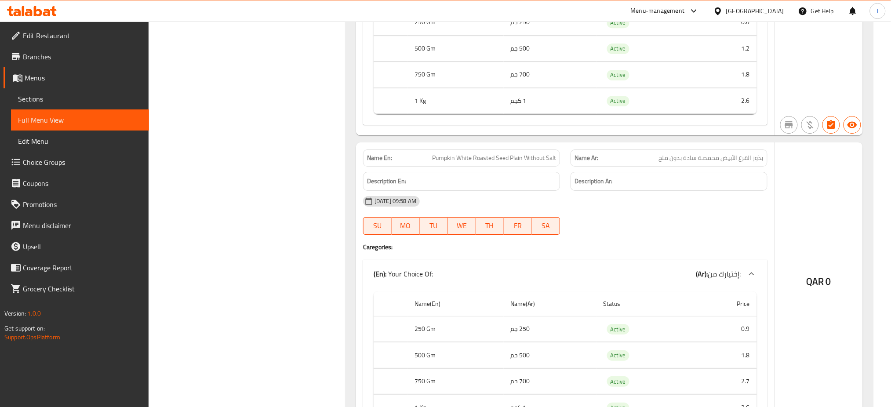
scroll to position [1035, 0]
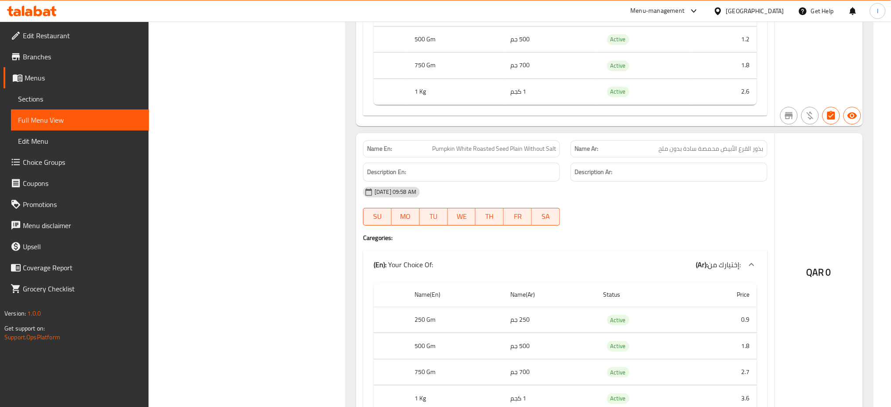
click at [481, 151] on span "Pumpkin White Roasted Seed Plain Without Salt" at bounding box center [494, 148] width 124 height 9
copy span "Pumpkin White Roasted Seed Plain Without Salt"
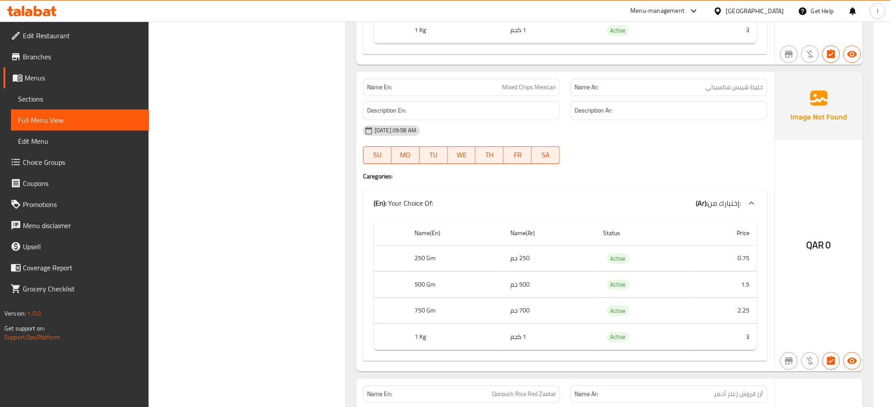
scroll to position [4568, 0]
click at [539, 271] on td "250 جم" at bounding box center [550, 258] width 93 height 26
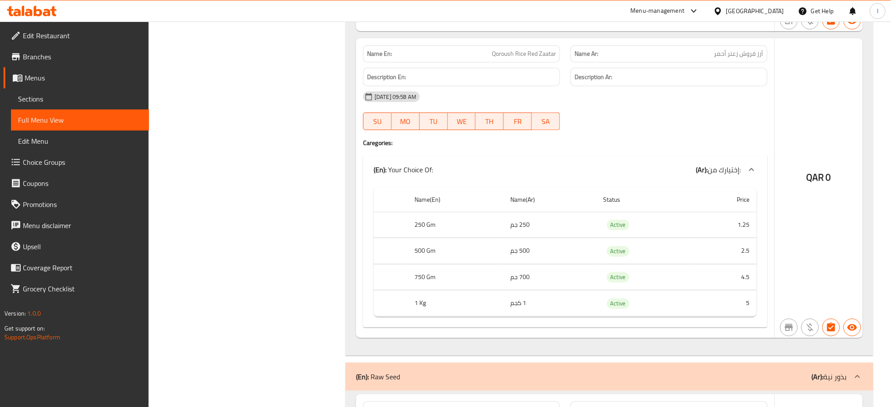
scroll to position [4908, 0]
click at [579, 103] on div "09-09-2025 09:58 AM" at bounding box center [565, 96] width 415 height 21
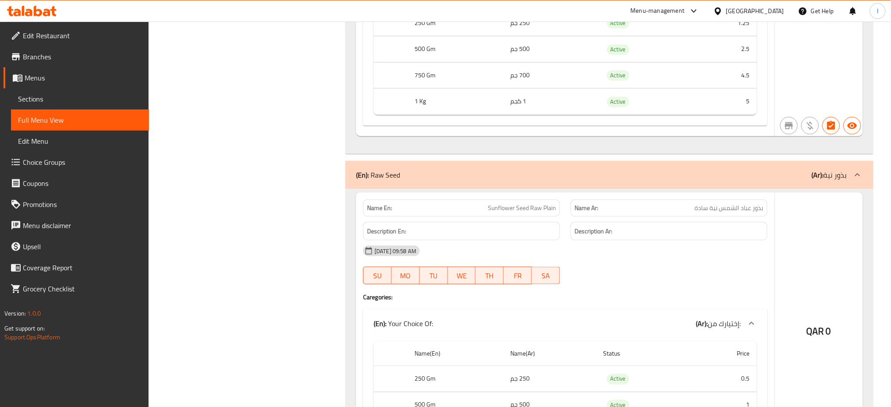
scroll to position [5227, 0]
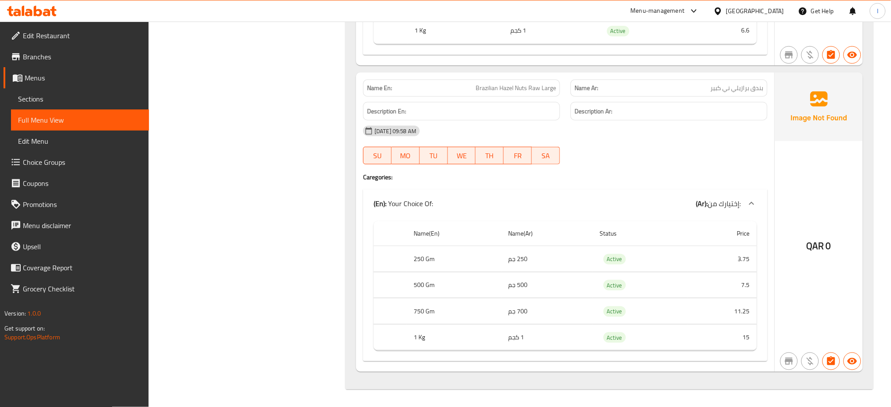
scroll to position [7534, 0]
click at [461, 225] on th "Name(En)" at bounding box center [454, 233] width 94 height 25
click at [574, 189] on div "(En): Your Choice Of: (Ar): إختيارك من:" at bounding box center [565, 203] width 404 height 28
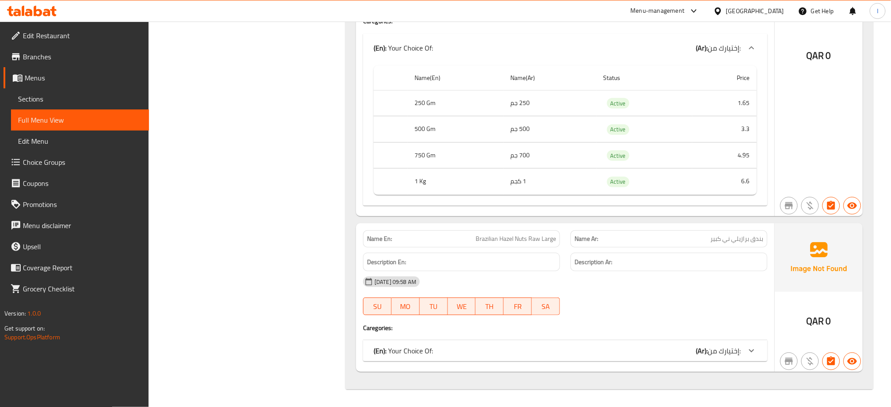
scroll to position [7384, 0]
click at [509, 349] on div "(En): Your Choice Of: (Ar): إختيارك من:" at bounding box center [556, 350] width 367 height 11
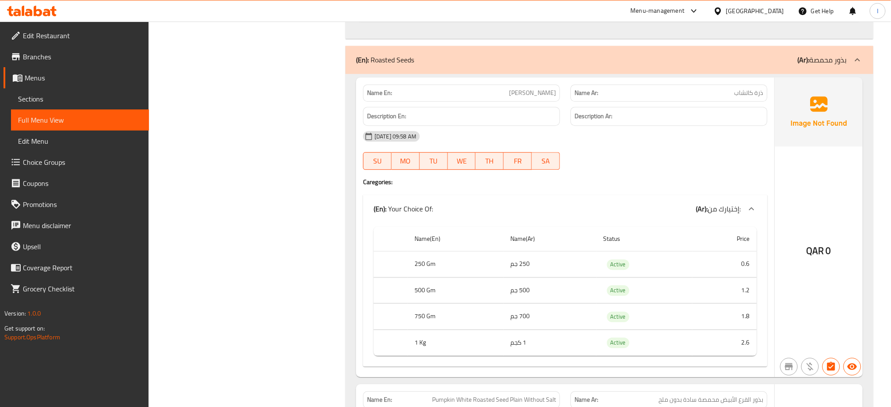
scroll to position [785, 0]
click at [641, 189] on div "Name En: Corn Ketchup Name Ar: ذرة كاتشاب Description En: Description Ar: 09-09…" at bounding box center [565, 226] width 418 height 300
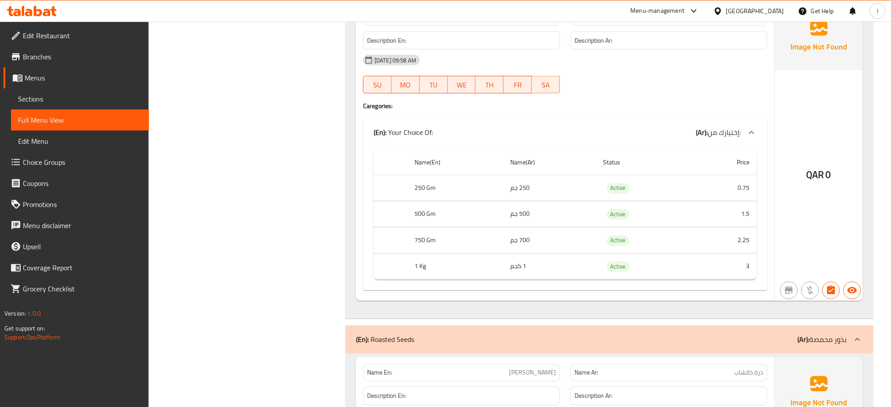
scroll to position [0, 0]
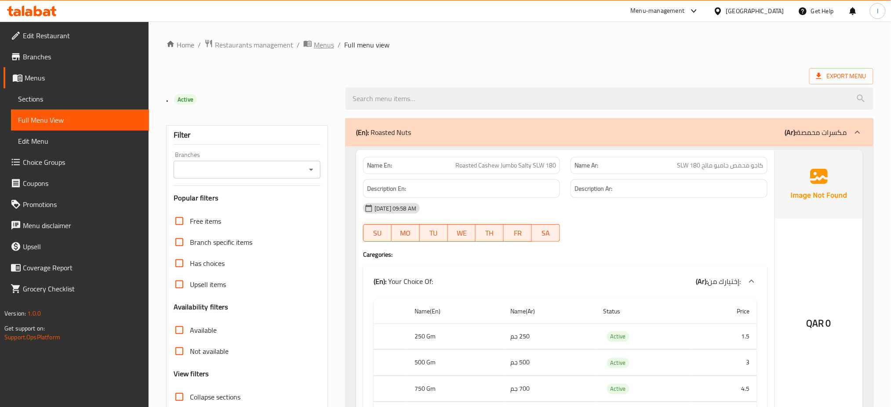
click at [317, 43] on span "Menus" at bounding box center [324, 45] width 20 height 11
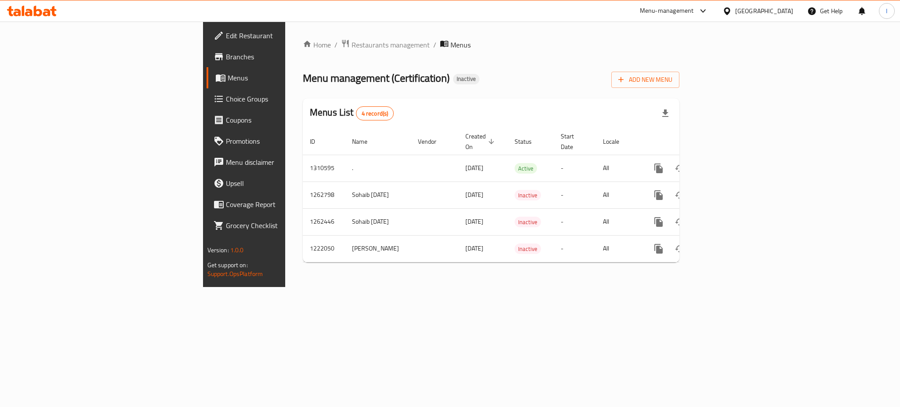
click at [560, 287] on div "Home / Restaurants management / Menus Menu management ( Certification ) Inactiv…" at bounding box center [491, 154] width 412 height 265
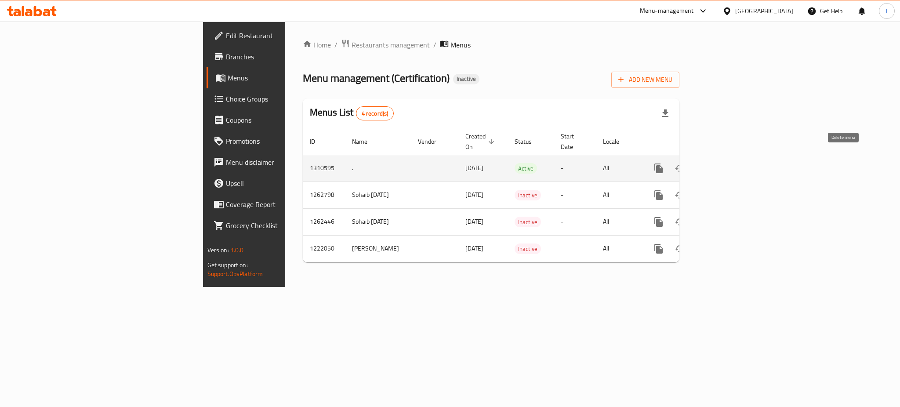
click at [704, 164] on icon "enhanced table" at bounding box center [701, 168] width 6 height 8
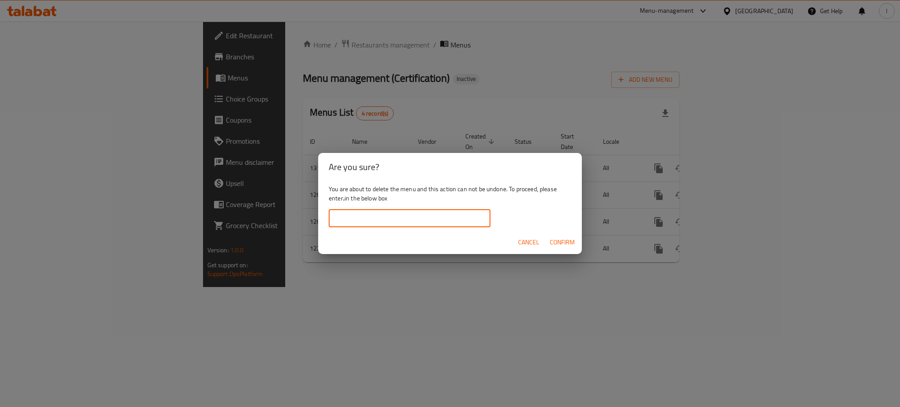
click at [477, 218] on input "text" at bounding box center [410, 219] width 162 height 18
type input "."
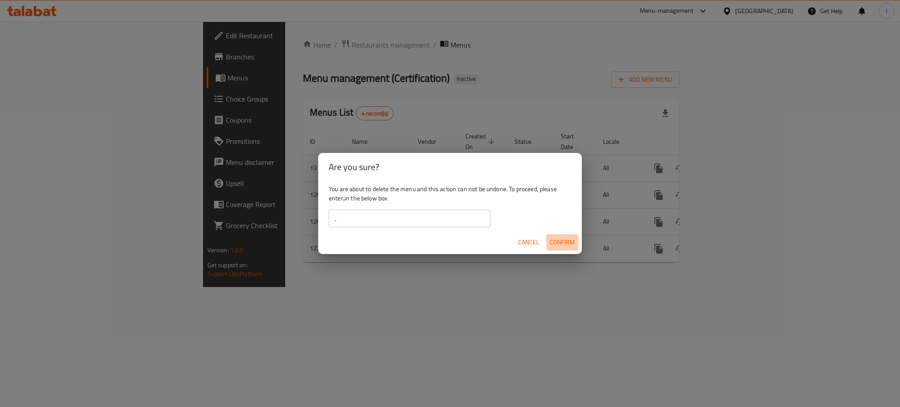
click at [558, 239] on span "Confirm" at bounding box center [562, 242] width 25 height 11
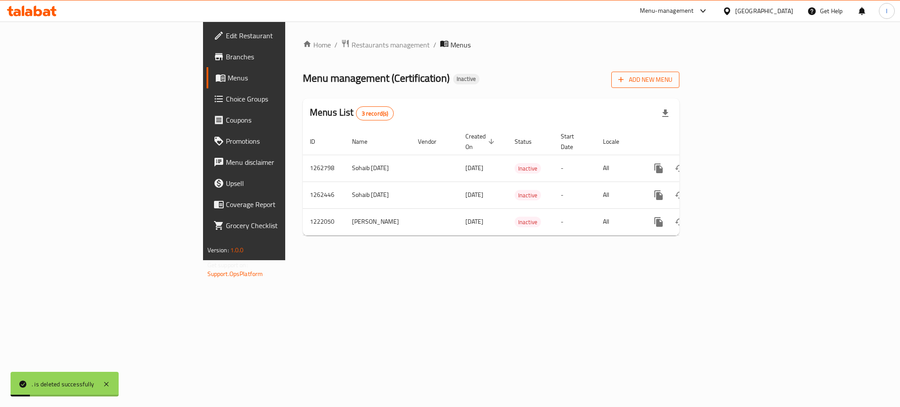
click at [672, 83] on span "Add New Menu" at bounding box center [645, 79] width 54 height 11
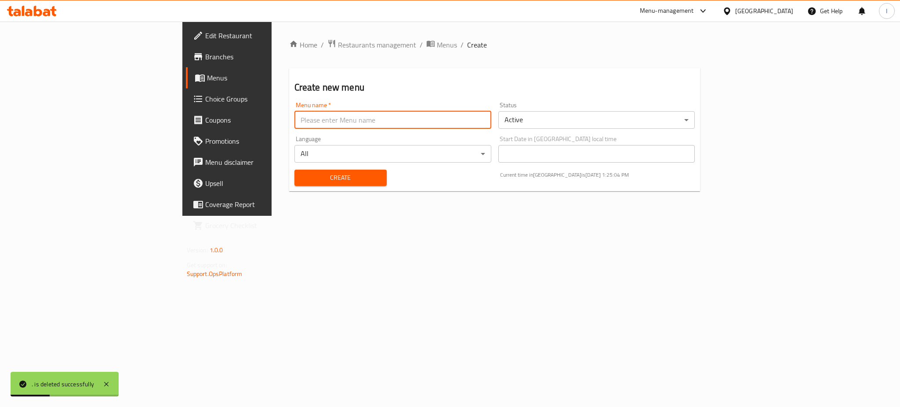
click at [331, 122] on input "text" at bounding box center [392, 120] width 197 height 18
type input "."
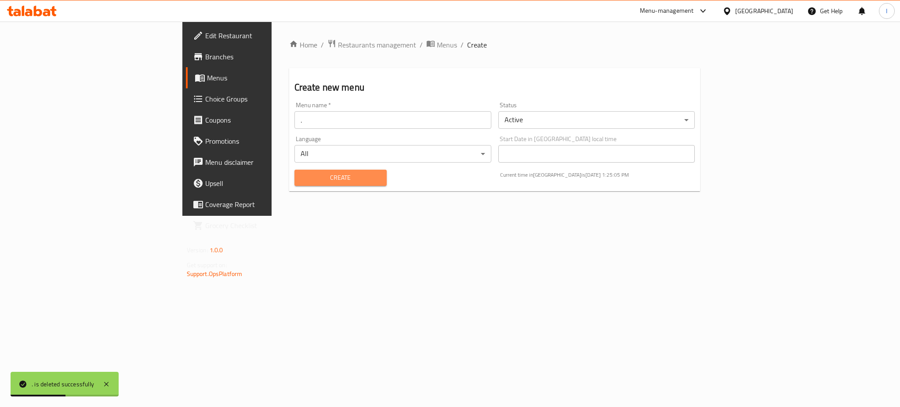
click at [319, 174] on span "Create" at bounding box center [340, 177] width 78 height 11
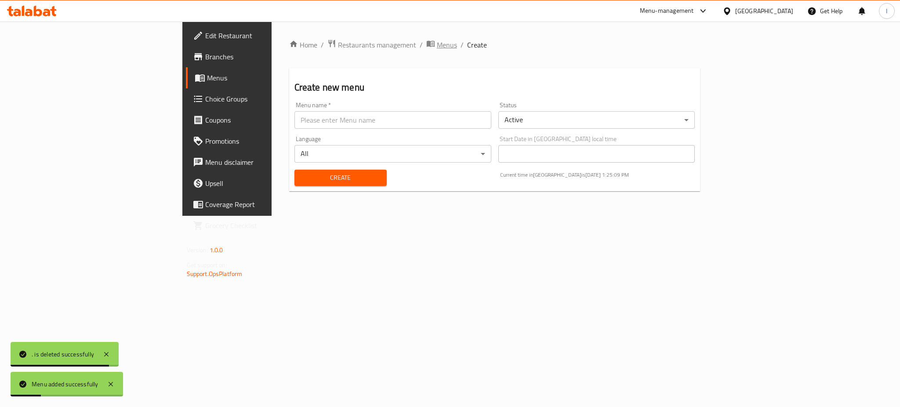
click at [437, 41] on span "Menus" at bounding box center [447, 45] width 20 height 11
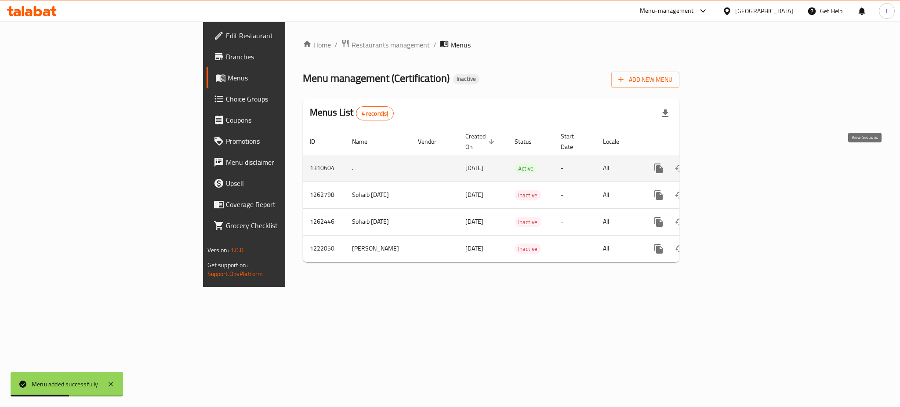
click at [727, 163] on icon "enhanced table" at bounding box center [722, 168] width 11 height 11
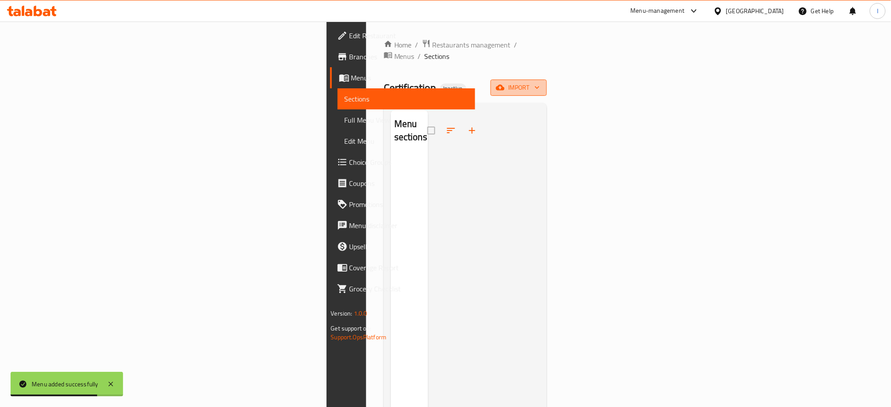
click at [540, 82] on span "import" at bounding box center [518, 87] width 42 height 11
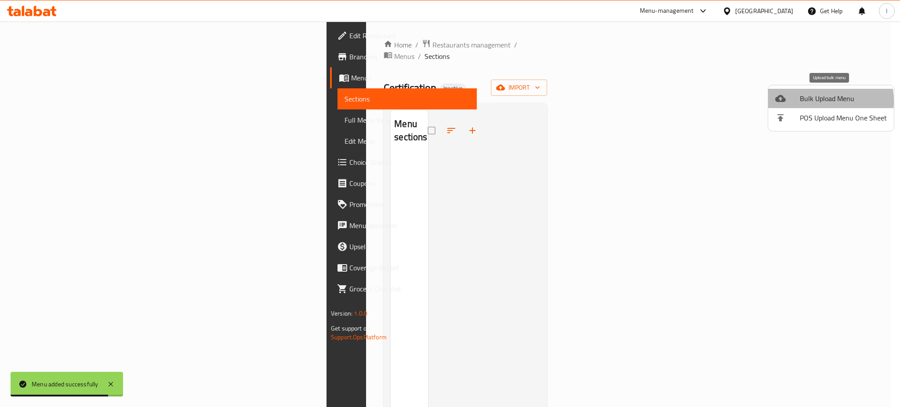
click at [819, 101] on span "Bulk Upload Menu" at bounding box center [843, 98] width 87 height 11
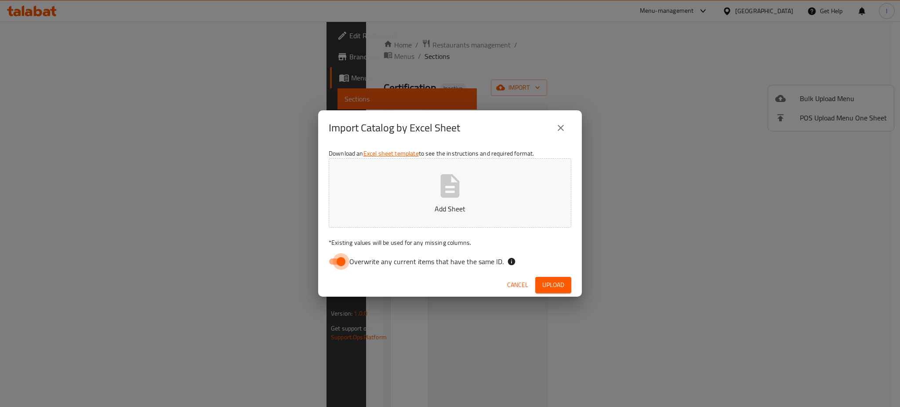
click at [338, 262] on input "Overwrite any current items that have the same ID." at bounding box center [341, 261] width 50 height 17
checkbox input "false"
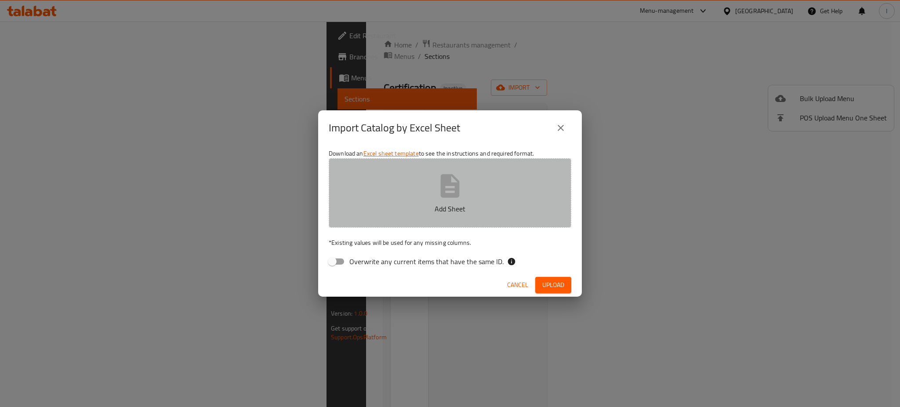
click at [464, 223] on button "Add Sheet" at bounding box center [450, 192] width 243 height 69
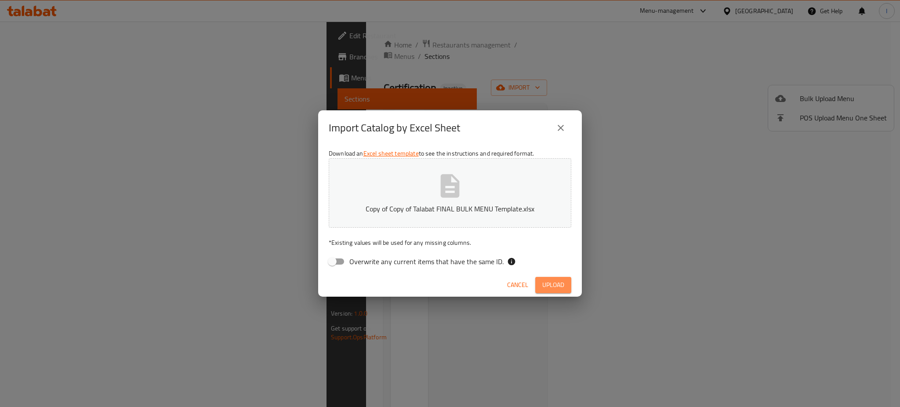
click at [544, 285] on span "Upload" at bounding box center [553, 284] width 22 height 11
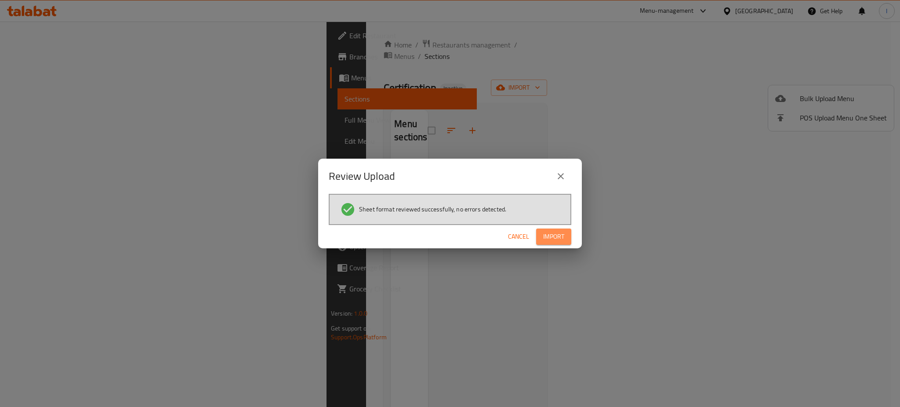
click at [547, 236] on span "Import" at bounding box center [553, 236] width 21 height 11
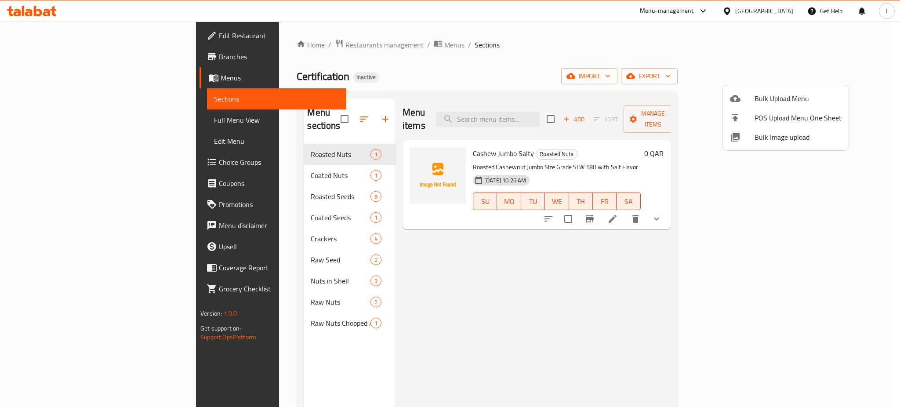
click at [98, 121] on div at bounding box center [450, 203] width 900 height 407
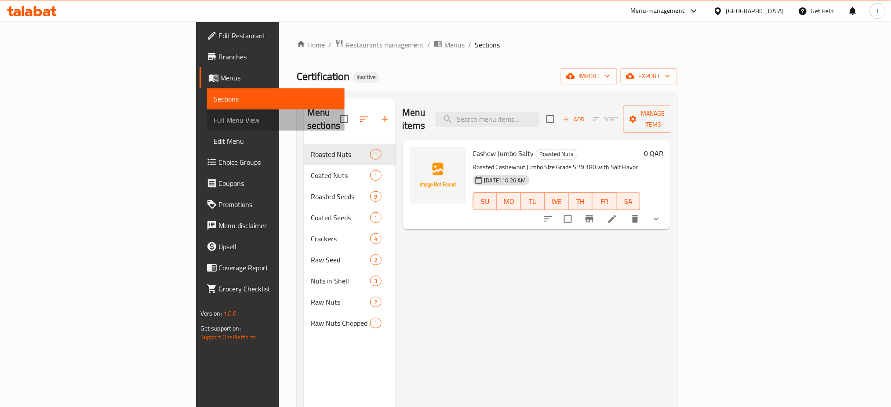
click at [214, 121] on span "Full Menu View" at bounding box center [276, 120] width 124 height 11
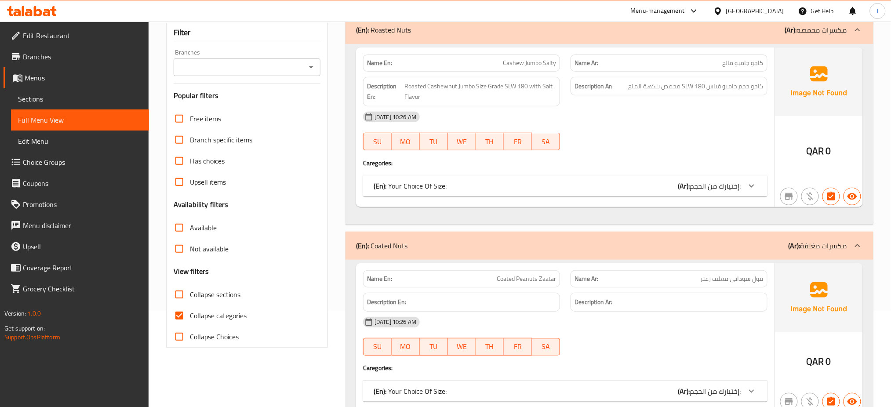
scroll to position [98, 0]
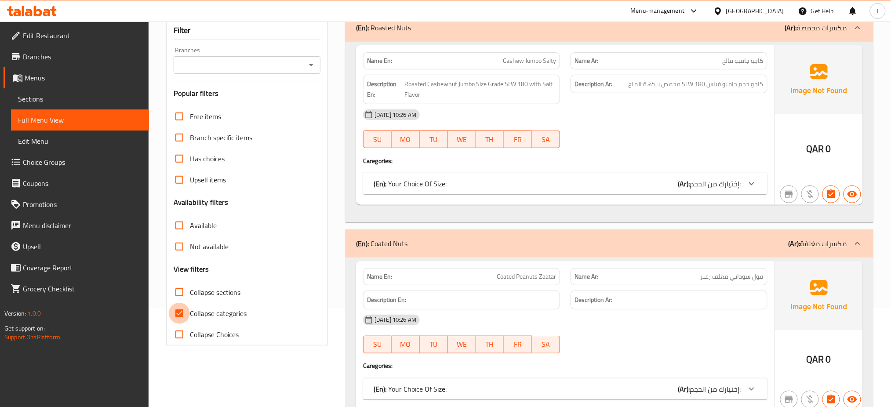
click at [183, 317] on input "Collapse categories" at bounding box center [179, 313] width 21 height 21
checkbox input "false"
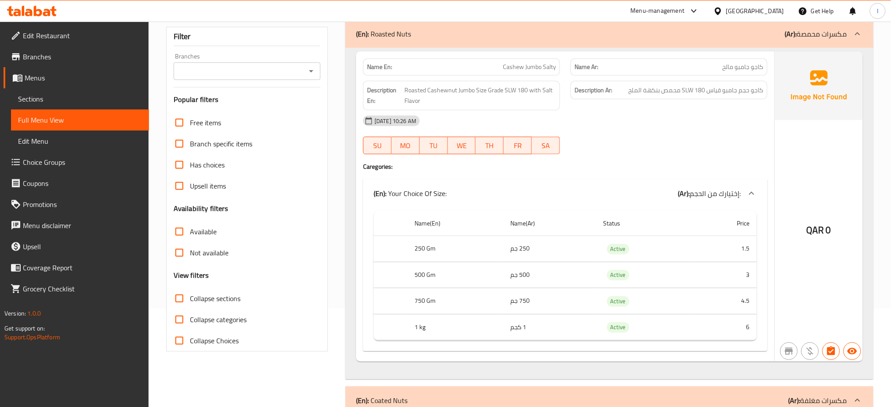
scroll to position [0, 0]
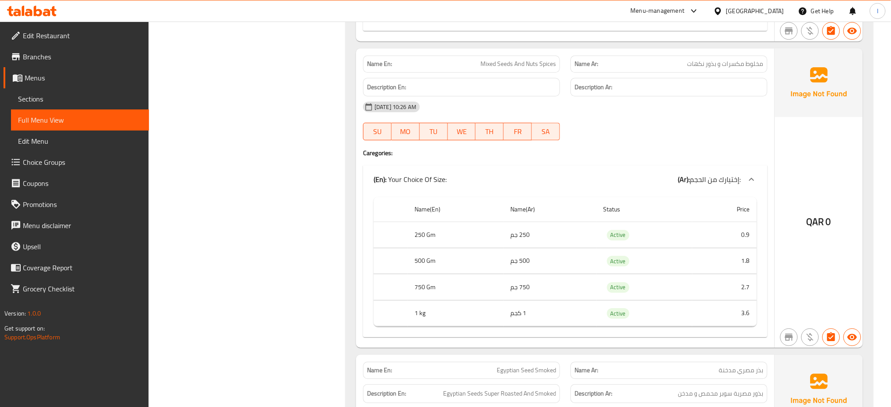
scroll to position [2071, 0]
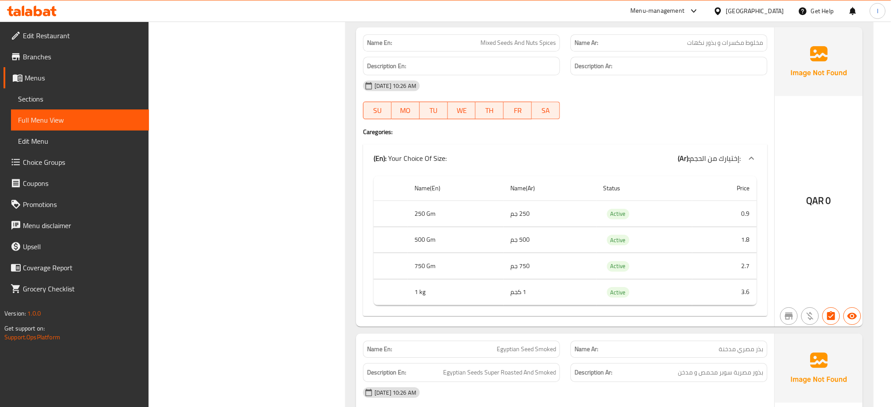
click at [501, 47] on span "Mixed Seeds And Nuts Spices" at bounding box center [518, 42] width 76 height 9
copy span "Mixed Seeds And Nuts Spices"
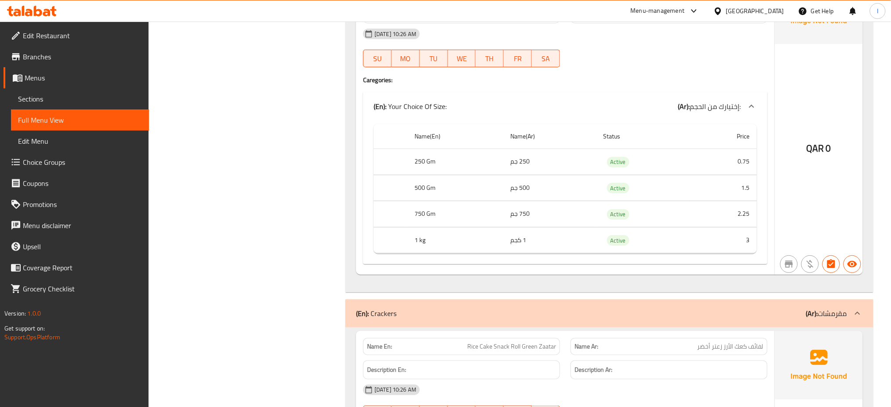
scroll to position [3855, 0]
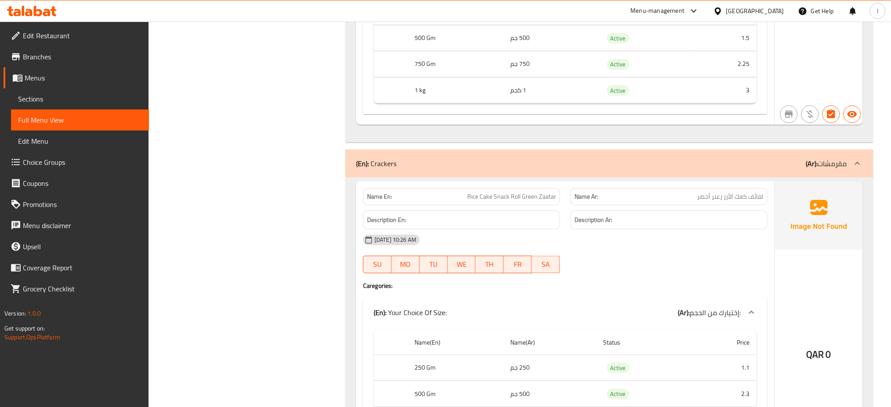
click at [456, 169] on div "(En): Crackers (Ar): مقرمشات" at bounding box center [601, 163] width 491 height 11
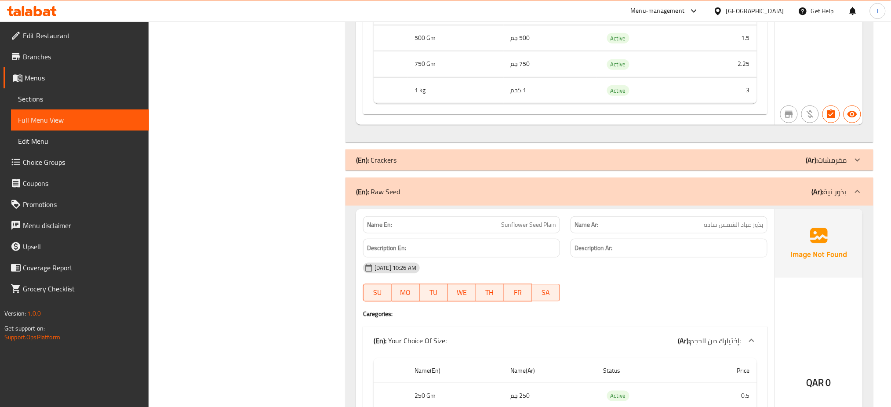
click at [456, 165] on div "(En): Crackers (Ar): مقرمشات" at bounding box center [601, 160] width 491 height 11
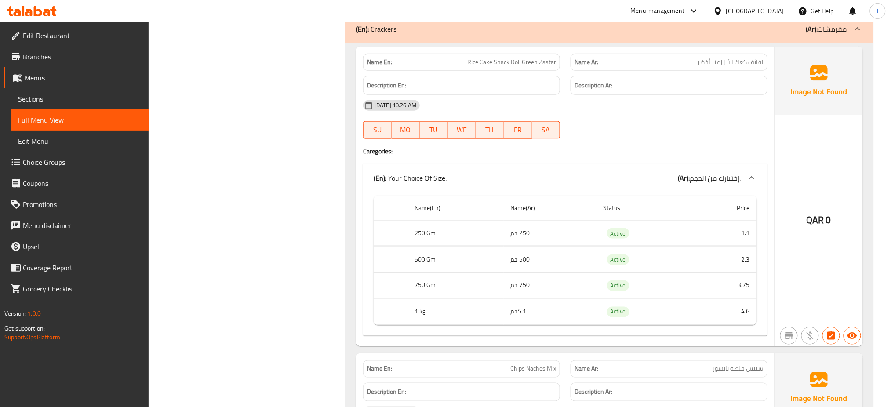
scroll to position [3991, 0]
click at [494, 15] on div "Menu-management Qatar Get Help I" at bounding box center [445, 10] width 891 height 21
click at [288, 253] on div "Filter Branches Branches Popular filters Free items Branch specific items Has c…" at bounding box center [250, 29] width 179 height 7815
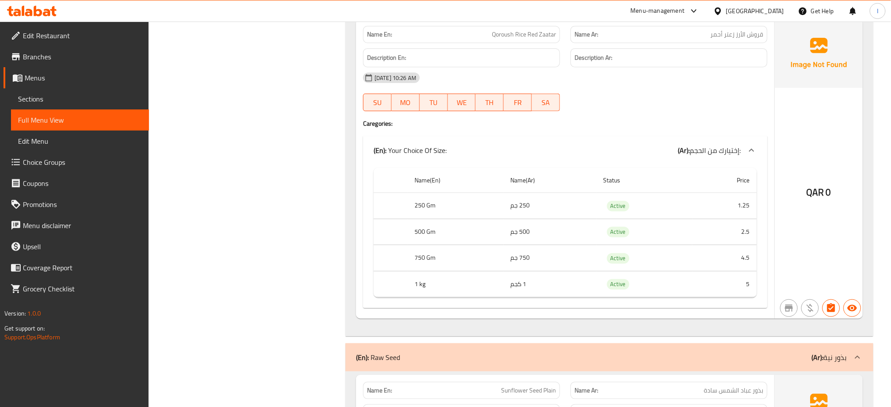
scroll to position [4938, 0]
drag, startPoint x: 489, startPoint y: 38, endPoint x: 526, endPoint y: 46, distance: 37.7
click at [526, 39] on p "Name En: Qoroush Rice Red Zaatar" at bounding box center [461, 33] width 189 height 9
copy span "Qoroush Rice"
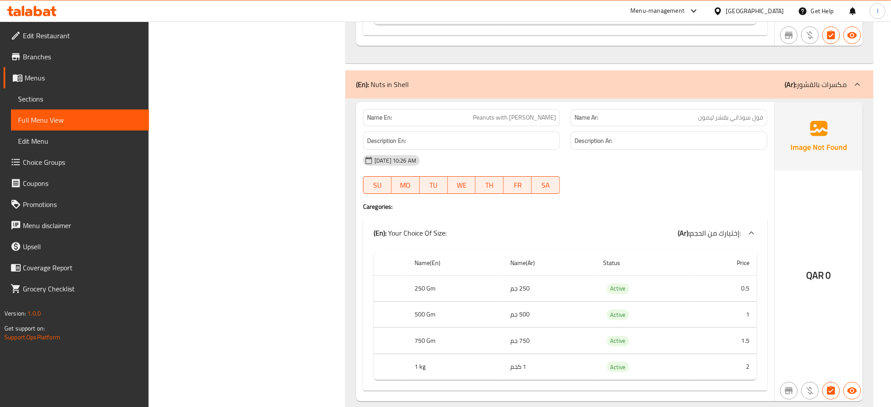
scroll to position [5875, 0]
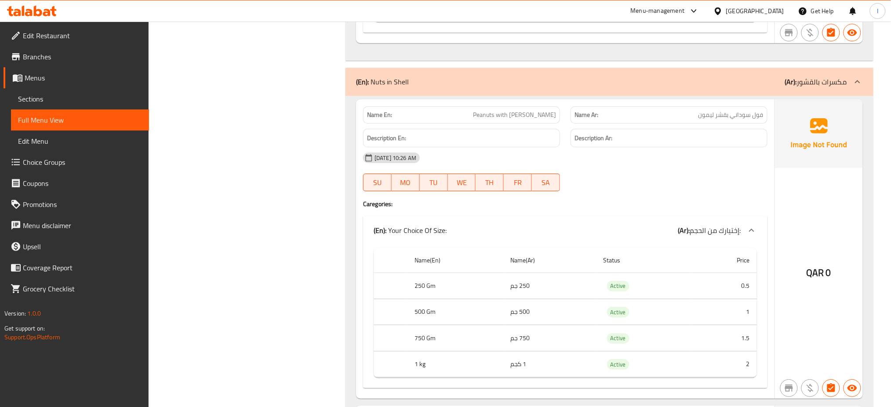
drag, startPoint x: 656, startPoint y: 213, endPoint x: 294, endPoint y: 282, distance: 368.2
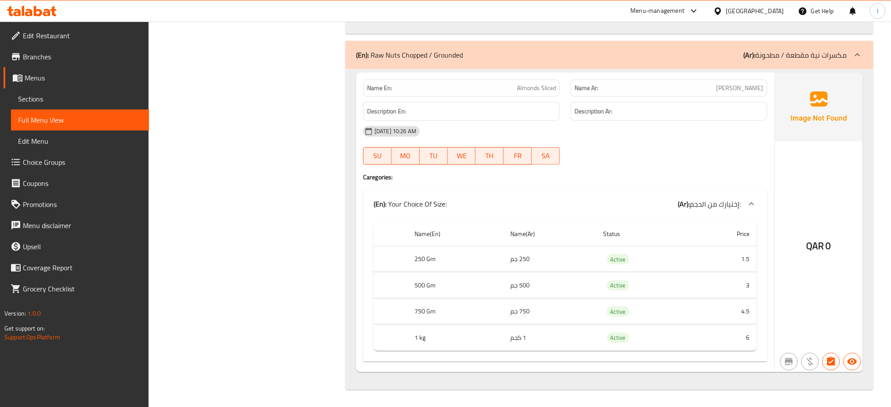
scroll to position [7532, 0]
click at [597, 203] on div "(En): Your Choice Of Size: (Ar): إختيارك من الحجم:" at bounding box center [565, 205] width 404 height 28
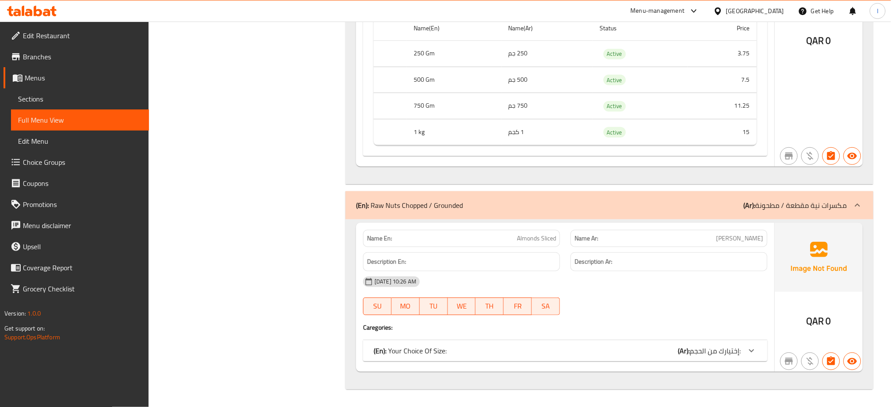
scroll to position [7394, 0]
click at [428, 345] on p "(En): Your Choice Of Size:" at bounding box center [409, 350] width 73 height 11
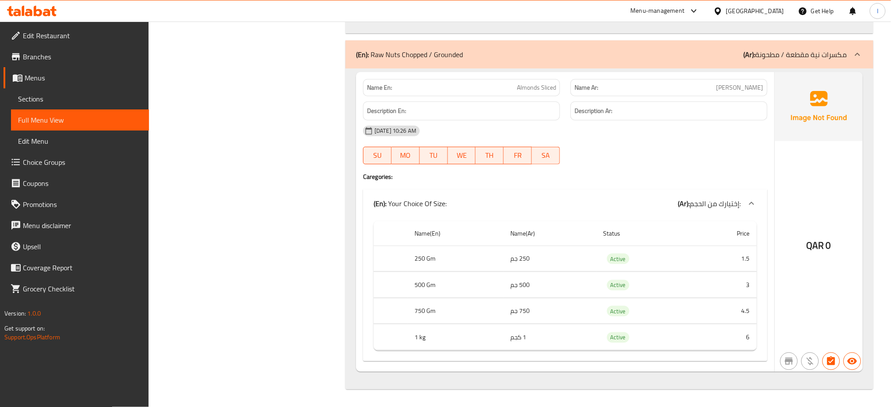
scroll to position [7545, 0]
click at [587, 157] on div "09-09-2025 10:26 AM SU MO TU WE TH FR SA" at bounding box center [565, 144] width 415 height 49
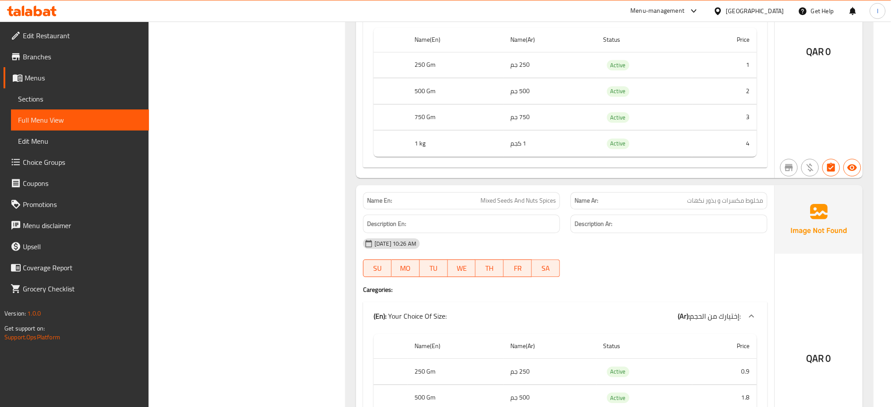
click at [546, 202] on span "Mixed Seeds And Nuts Spices" at bounding box center [518, 200] width 76 height 9
click at [699, 203] on span "مخلوط مكسرات و بذور نكهات" at bounding box center [725, 200] width 76 height 9
click at [545, 205] on span "Mixed Seeds And Nuts Spices" at bounding box center [518, 200] width 76 height 9
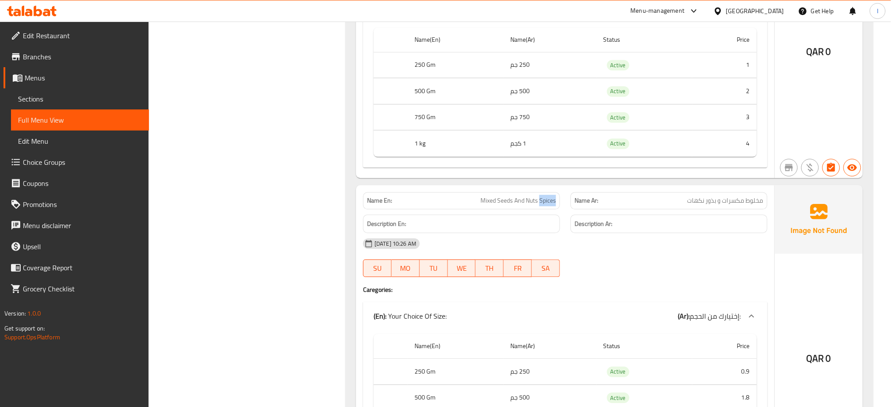
click at [545, 205] on span "Mixed Seeds And Nuts Spices" at bounding box center [518, 200] width 76 height 9
click at [502, 229] on h6 "Description En:" at bounding box center [461, 223] width 189 height 11
click at [563, 265] on div "SU MO TU WE TH FR SA" at bounding box center [461, 268] width 207 height 28
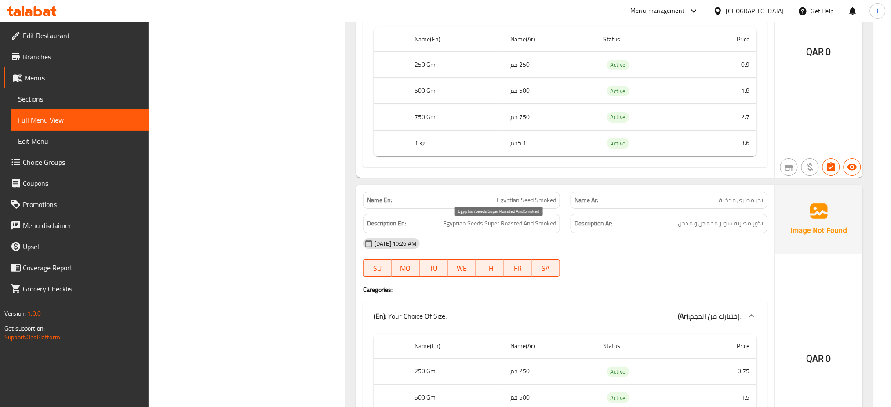
click at [497, 229] on span "Egyptian Seeds Super Roasted And Smoked" at bounding box center [499, 223] width 113 height 11
drag, startPoint x: 497, startPoint y: 203, endPoint x: 533, endPoint y: 209, distance: 37.3
click at [533, 209] on div "Name En: Egyptian Seed Smoked" at bounding box center [461, 200] width 197 height 17
copy span "Egyptian Seed"
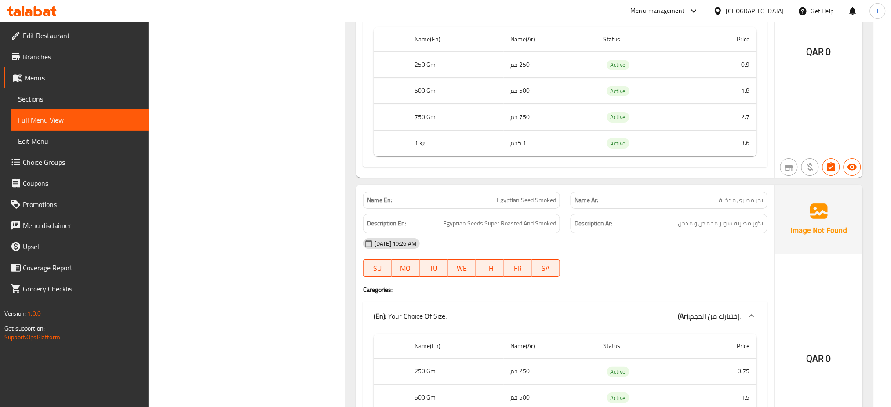
click at [744, 205] on span "بذر مصري مدخنة" at bounding box center [741, 200] width 44 height 9
click at [665, 315] on div "(En): Your Choice Of Size: (Ar): إختيارك من الحجم:" at bounding box center [556, 316] width 367 height 11
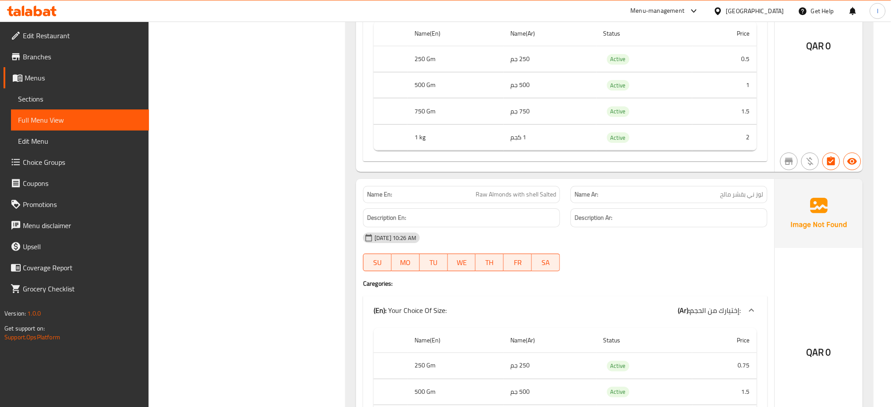
scroll to position [7278, 0]
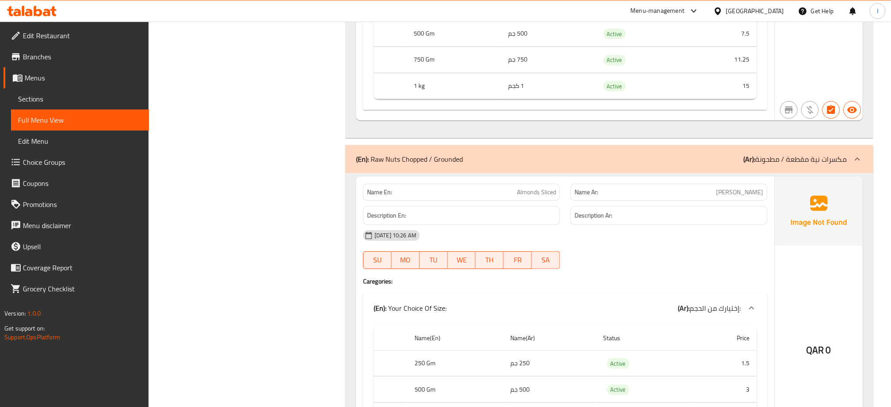
click at [589, 259] on div "09-09-2025 10:26 AM SU MO TU WE TH FR SA" at bounding box center [565, 249] width 415 height 49
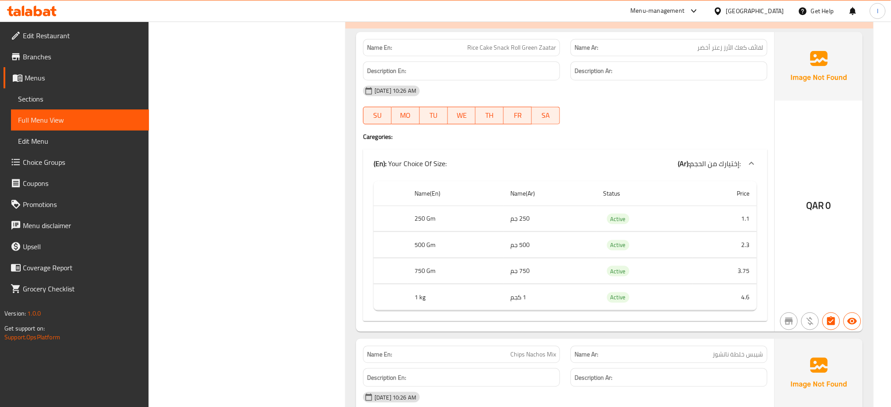
scroll to position [3859, 0]
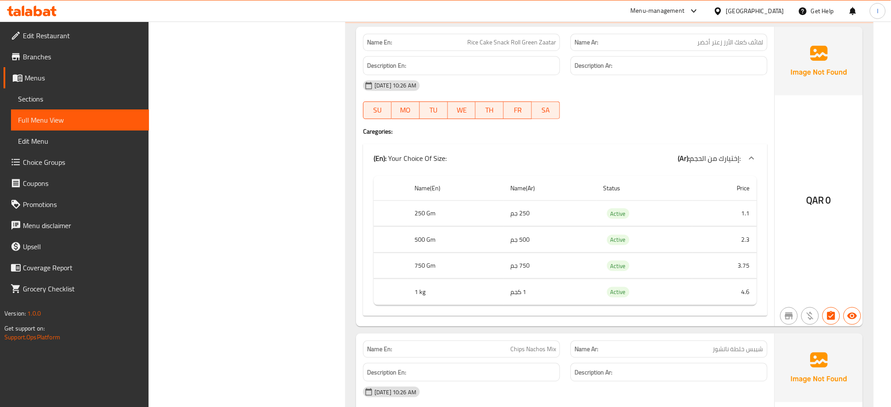
click at [615, 143] on div "Name En: Rice Cake Snack Roll Green Zaatar Name Ar: لفائف كعك الأرز زعتر أخضر D…" at bounding box center [565, 177] width 418 height 300
